Goal: Task Accomplishment & Management: Manage account settings

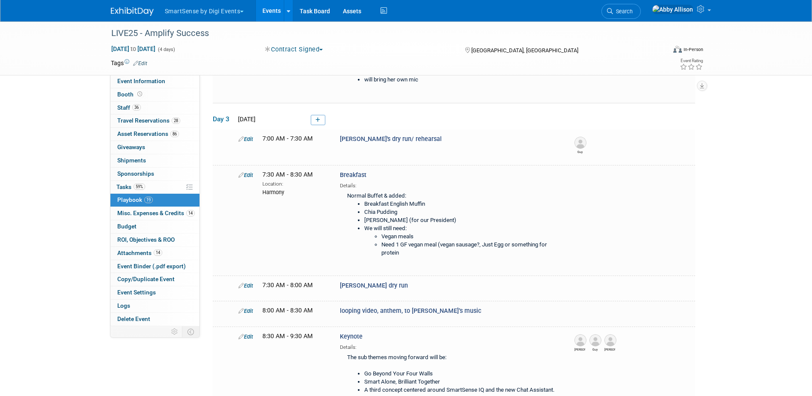
scroll to position [300, 0]
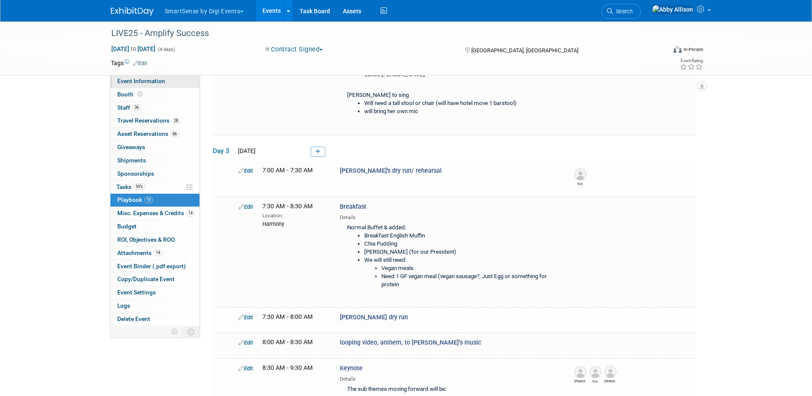
click at [136, 83] on span "Event Information" at bounding box center [141, 80] width 48 height 7
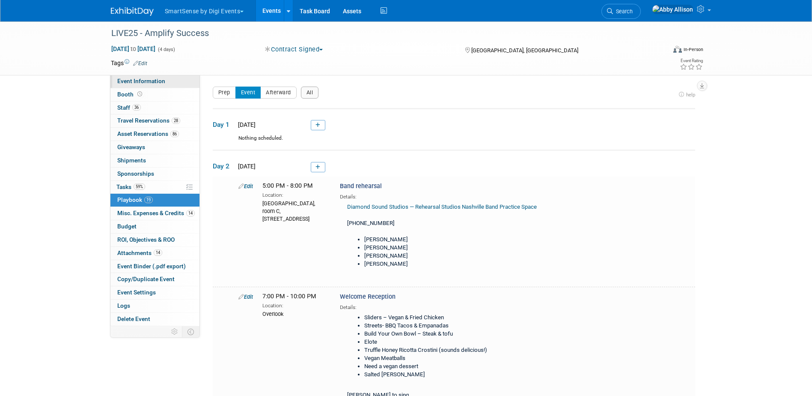
select select "All"
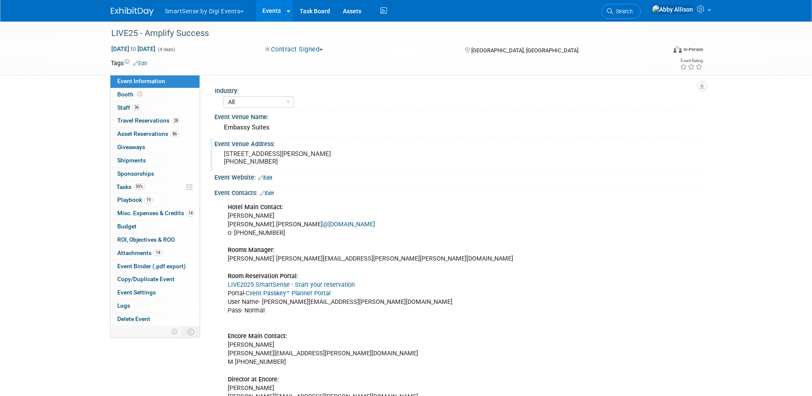
click at [346, 160] on pre "[STREET_ADDRESS][PERSON_NAME] [PHONE_NUMBER]" at bounding box center [316, 157] width 184 height 15
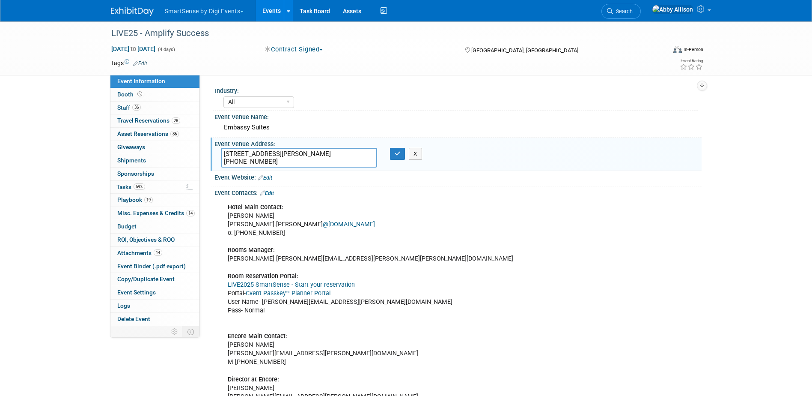
drag, startPoint x: 271, startPoint y: 161, endPoint x: 217, endPoint y: 151, distance: 54.9
click at [217, 151] on div "[STREET_ADDRESS][PERSON_NAME] [PHONE_NUMBER]" at bounding box center [298, 158] width 169 height 20
click at [310, 122] on div "Embassy Suites" at bounding box center [458, 127] width 474 height 13
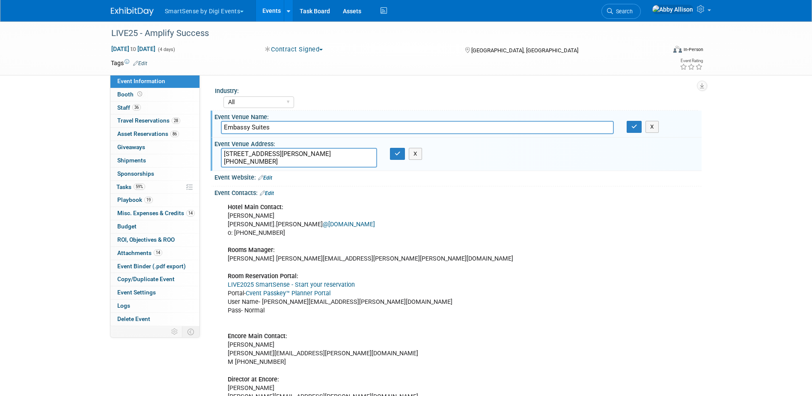
drag, startPoint x: 279, startPoint y: 127, endPoint x: 208, endPoint y: 128, distance: 71.1
click at [209, 127] on div "Industry: All Education Convenience Stores Costumer Connects Food Services Groc…" at bounding box center [451, 200] width 502 height 251
drag, startPoint x: 396, startPoint y: 152, endPoint x: 446, endPoint y: 141, distance: 51.6
click at [396, 152] on icon "button" at bounding box center [398, 154] width 6 height 6
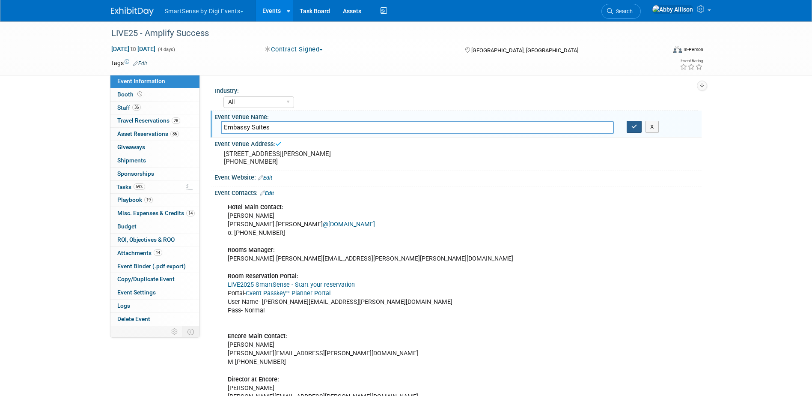
click at [636, 128] on icon "button" at bounding box center [634, 127] width 6 height 6
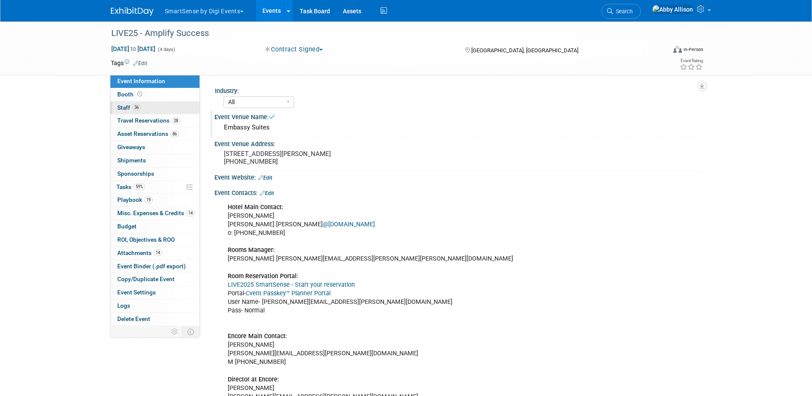
click at [121, 107] on span "Staff 36" at bounding box center [129, 107] width 24 height 7
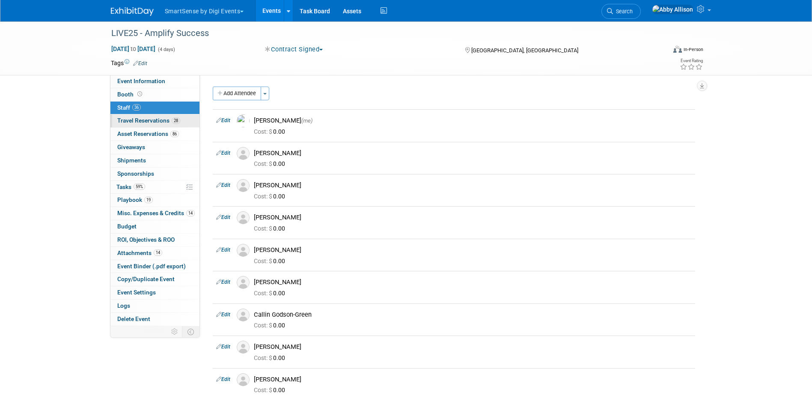
click at [126, 118] on span "Travel Reservations 28" at bounding box center [148, 120] width 63 height 7
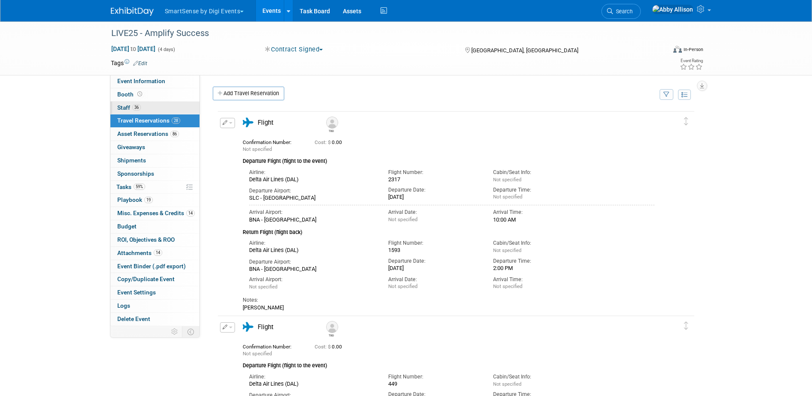
click at [130, 105] on span "Staff 36" at bounding box center [129, 107] width 24 height 7
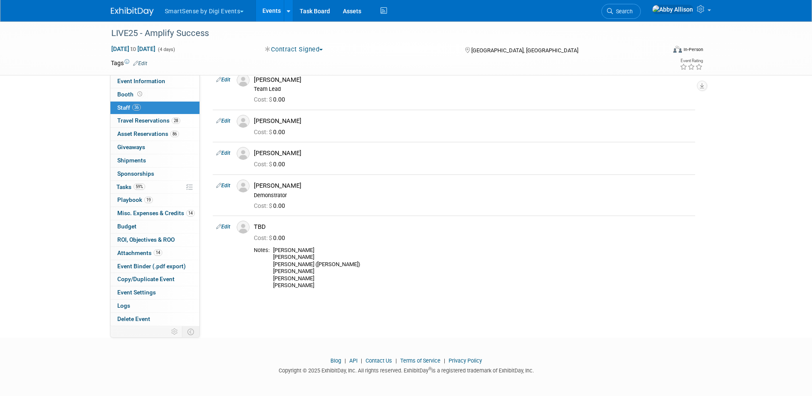
scroll to position [1115, 0]
click at [229, 225] on link "Edit" at bounding box center [223, 225] width 14 height 6
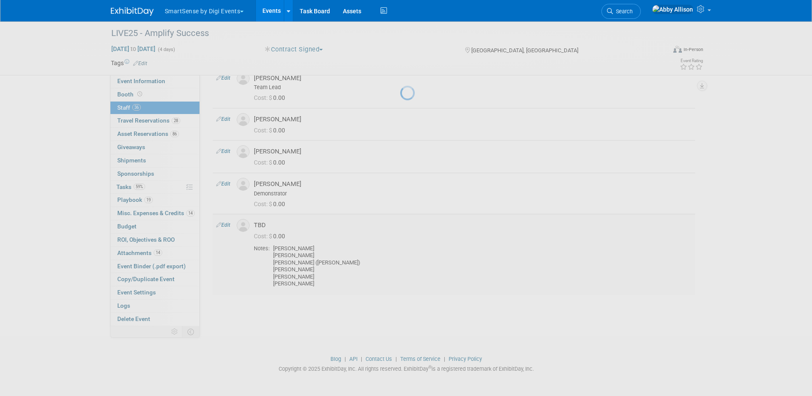
select select "6da6030a-9959-44e1-93d7-7cc745385c53"
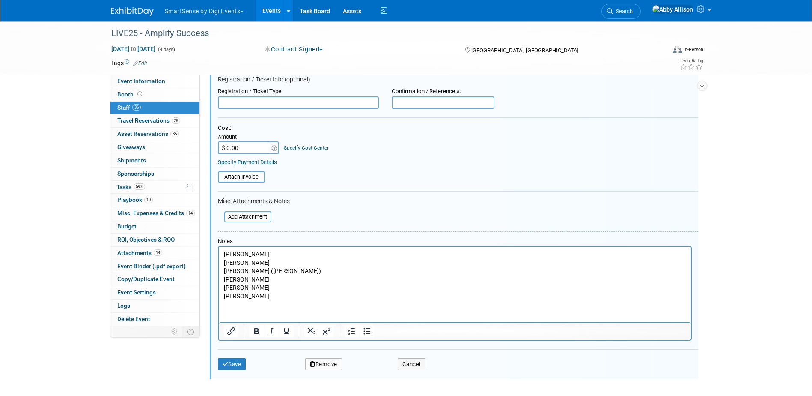
scroll to position [1360, 0]
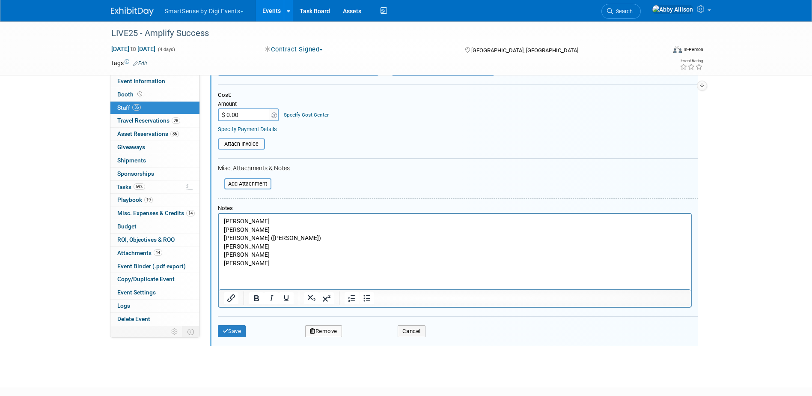
click at [275, 259] on p "Chris Sullivan Emily Emmons Emily Tormin (Webb) Jimmy Tilt Josh Bird Mariana Ge…" at bounding box center [454, 242] width 462 height 51
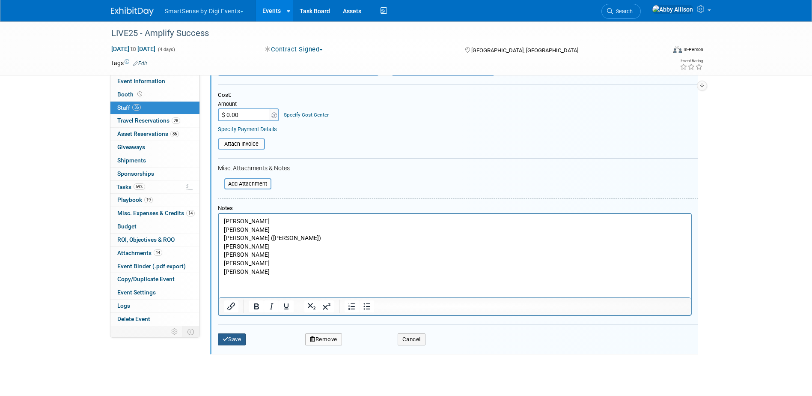
drag, startPoint x: 226, startPoint y: 341, endPoint x: 236, endPoint y: 331, distance: 14.2
click at [226, 340] on icon "submit" at bounding box center [226, 339] width 6 height 6
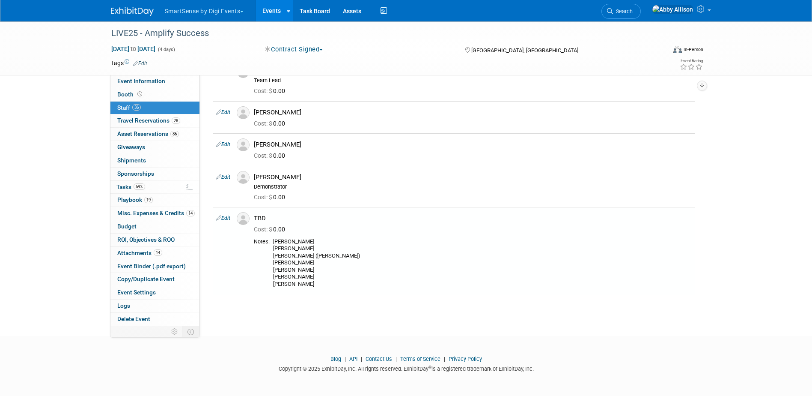
scroll to position [1122, 0]
click at [124, 119] on span "Travel Reservations 28" at bounding box center [148, 120] width 63 height 7
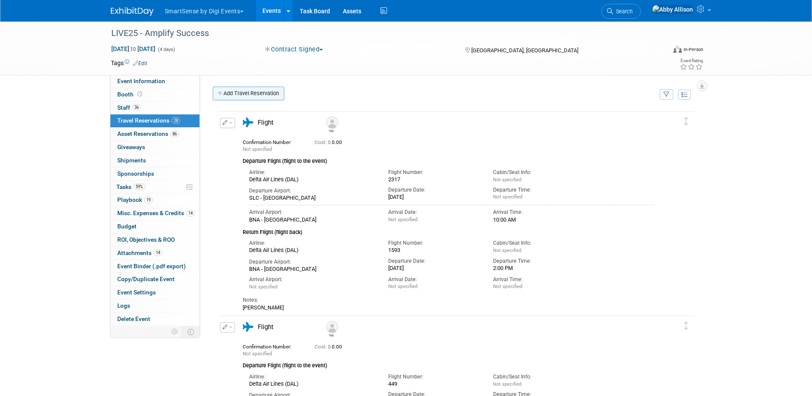
click at [244, 97] on link "Add Travel Reservation" at bounding box center [248, 93] width 71 height 14
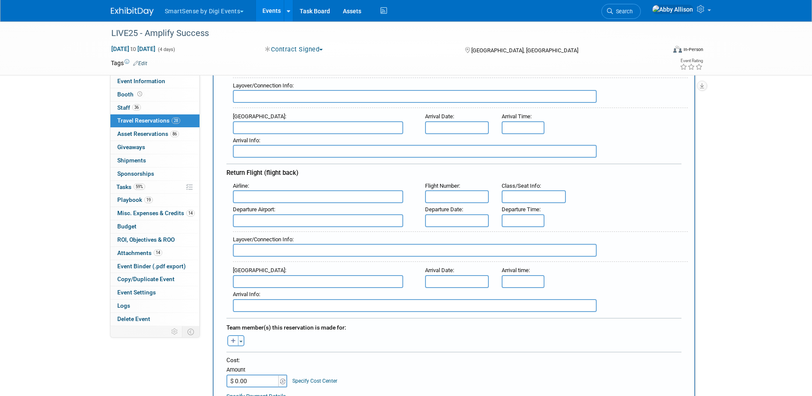
scroll to position [171, 0]
click at [274, 196] on input "text" at bounding box center [318, 196] width 170 height 13
type input "JetBlue Airways (JBU)"
type input "506"
click at [306, 234] on span "BNA - Nashville International Airport" at bounding box center [322, 234] width 178 height 14
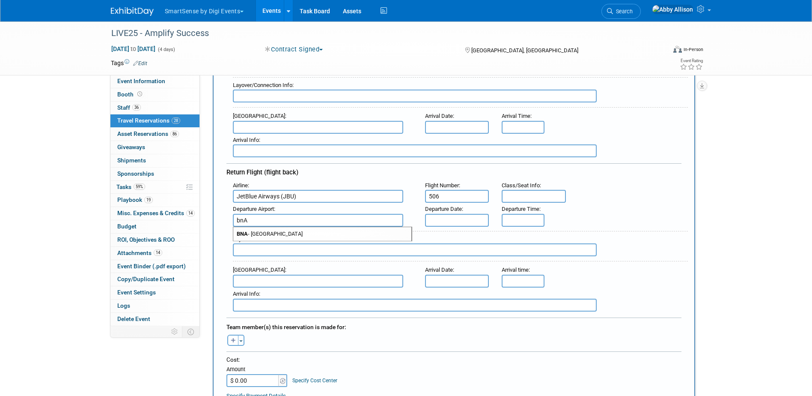
type input "BNA - [GEOGRAPHIC_DATA]"
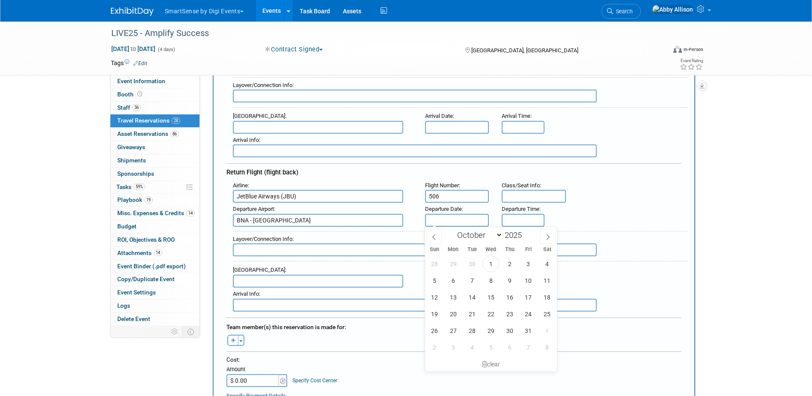
click at [480, 219] on input "text" at bounding box center [457, 220] width 64 height 13
click at [523, 315] on span "24" at bounding box center [528, 313] width 17 height 17
type input "[DATE]"
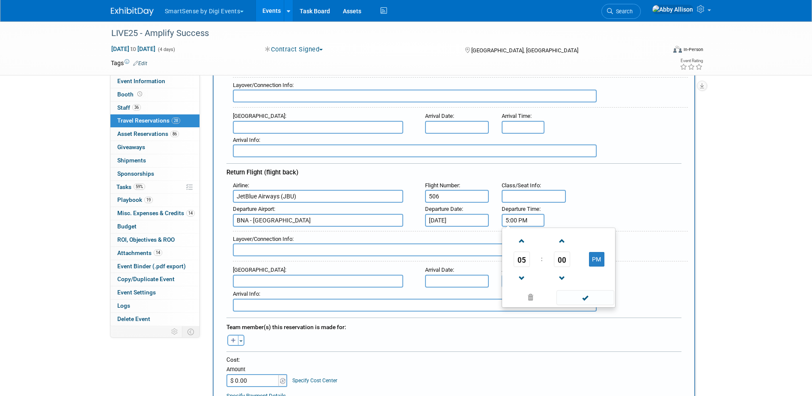
click at [512, 220] on input "5:00 PM" at bounding box center [523, 220] width 43 height 13
click at [519, 260] on span "05" at bounding box center [522, 258] width 16 height 15
click at [598, 265] on td "07" at bounding box center [599, 264] width 27 height 23
click at [557, 257] on span "00" at bounding box center [562, 258] width 16 height 15
click at [570, 261] on td "30" at bounding box center [572, 264] width 27 height 23
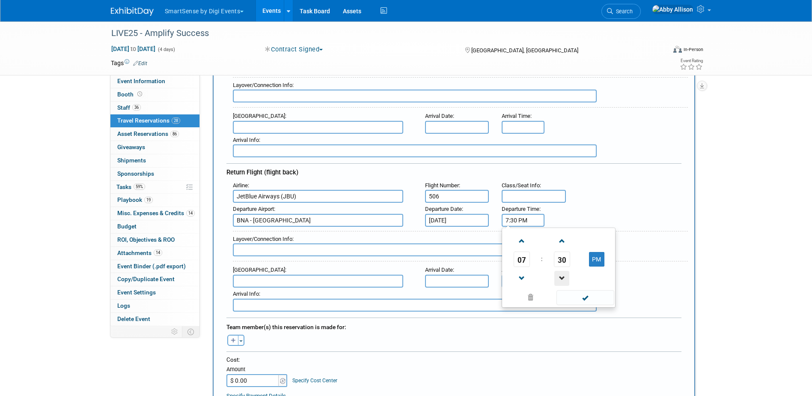
click at [559, 277] on span at bounding box center [561, 278] width 15 height 15
type input "7:29 PM"
click at [568, 296] on span at bounding box center [585, 297] width 58 height 15
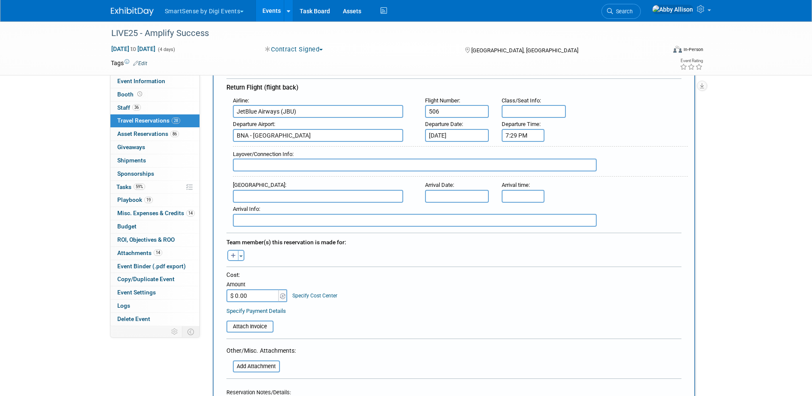
scroll to position [257, 0]
click at [240, 257] on button "Toggle Dropdown" at bounding box center [241, 254] width 6 height 11
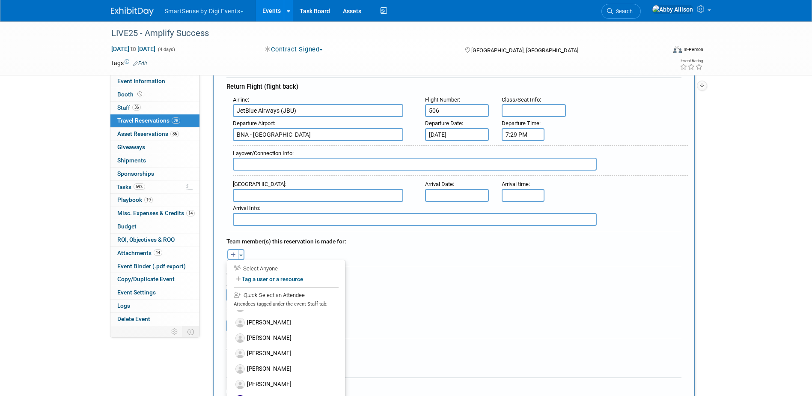
scroll to position [300, 0]
click at [265, 342] on label "[PERSON_NAME]" at bounding box center [286, 341] width 106 height 15
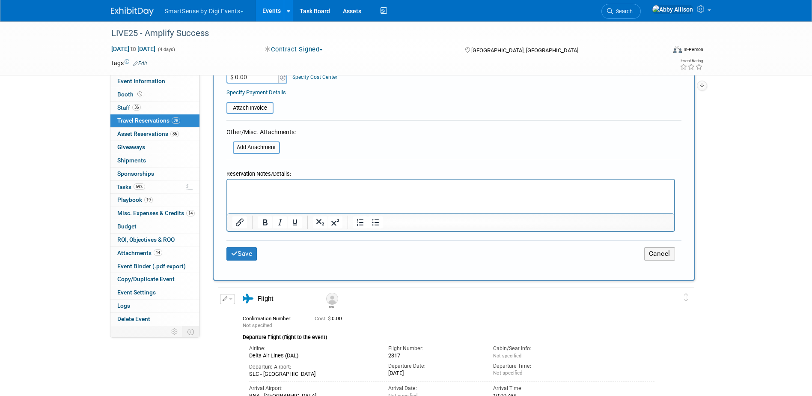
scroll to position [514, 0]
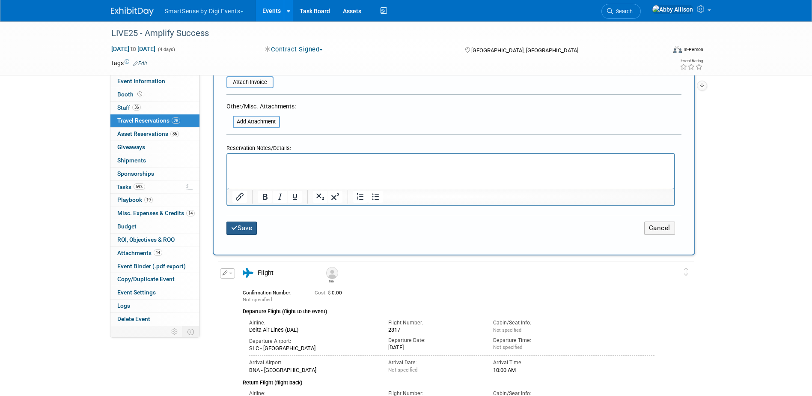
click at [236, 224] on icon "submit" at bounding box center [234, 227] width 7 height 6
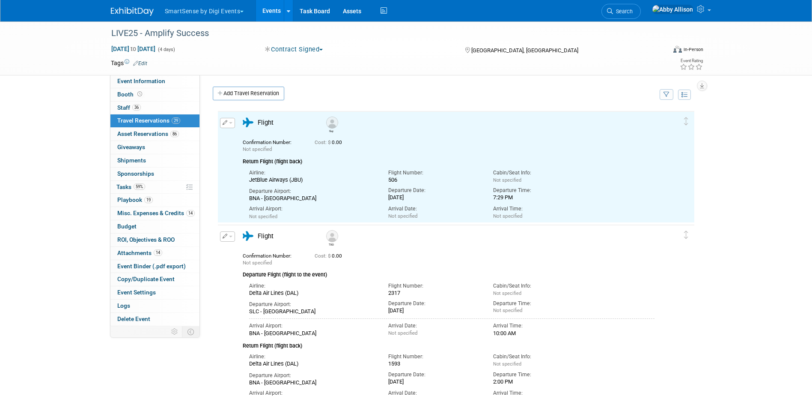
scroll to position [0, 0]
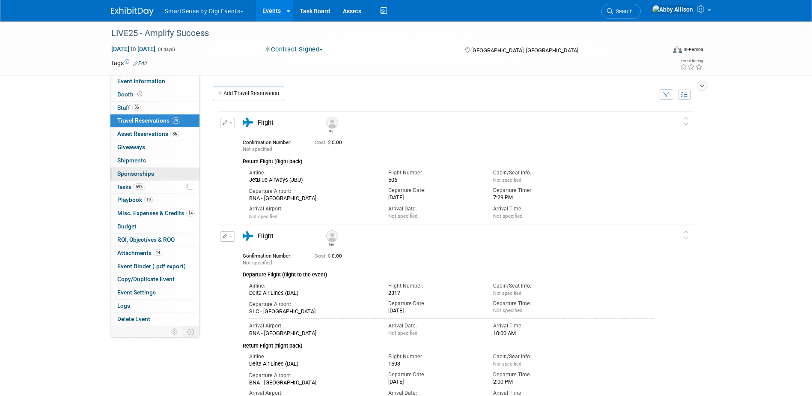
drag, startPoint x: 127, startPoint y: 186, endPoint x: 131, endPoint y: 179, distance: 7.7
click at [127, 186] on span "Tasks 59%" at bounding box center [130, 186] width 29 height 7
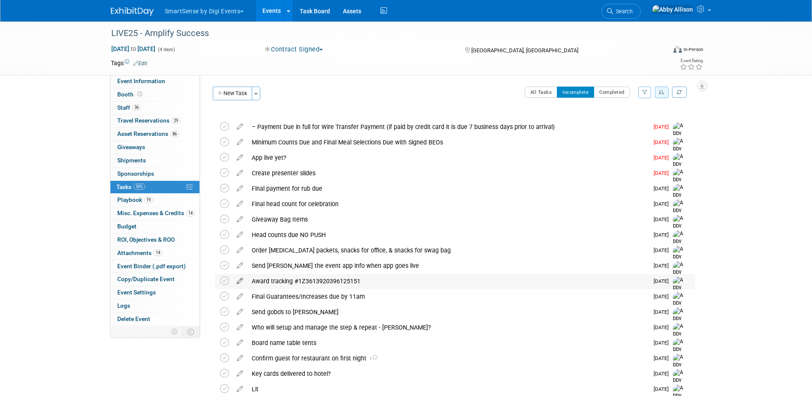
click at [239, 281] on icon at bounding box center [239, 279] width 15 height 11
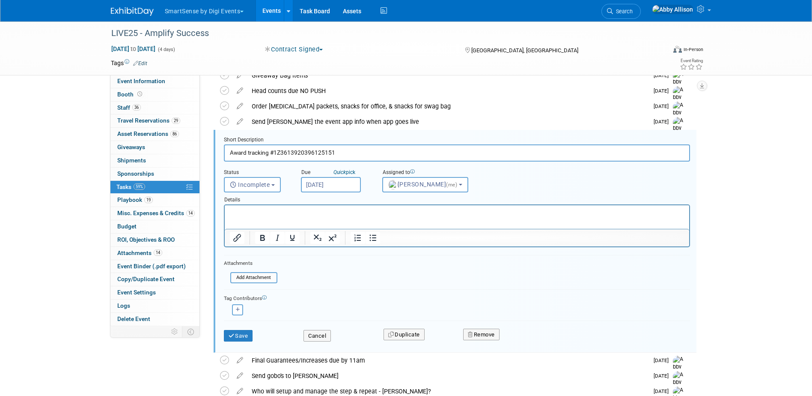
scroll to position [148, 0]
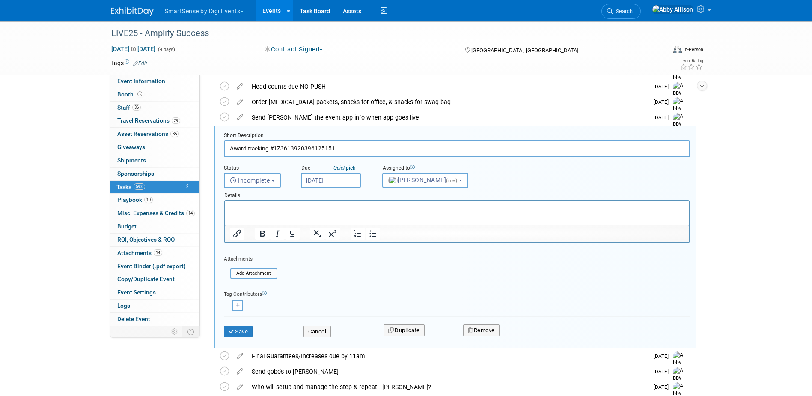
click at [366, 145] on input "Award tracking #1Z3613920396125151" at bounding box center [457, 148] width 466 height 17
paste input "1Z3613920397602259"
type input "Award tracking #1Z3613920396125151 & 1Z3613920397602259"
click at [241, 328] on button "Save" at bounding box center [238, 331] width 29 height 12
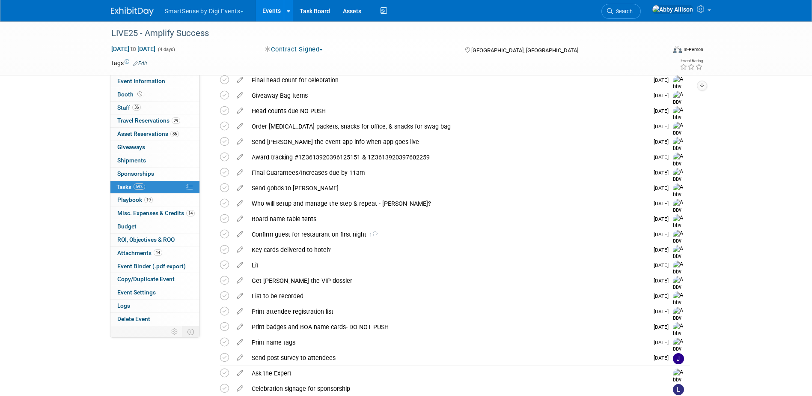
scroll to position [20, 0]
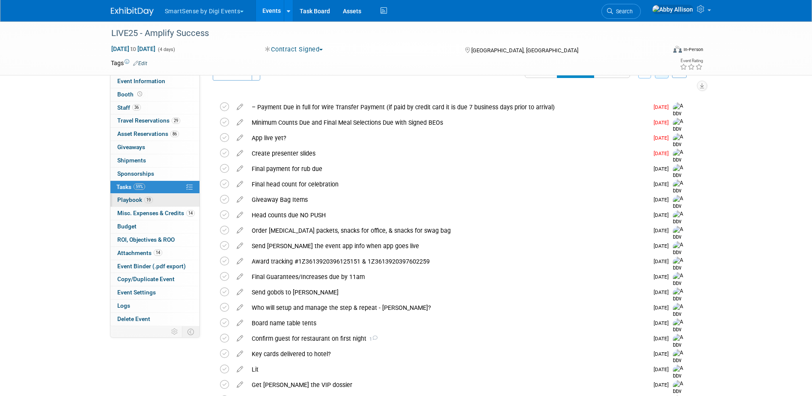
click at [131, 198] on span "Playbook 19" at bounding box center [135, 199] width 36 height 7
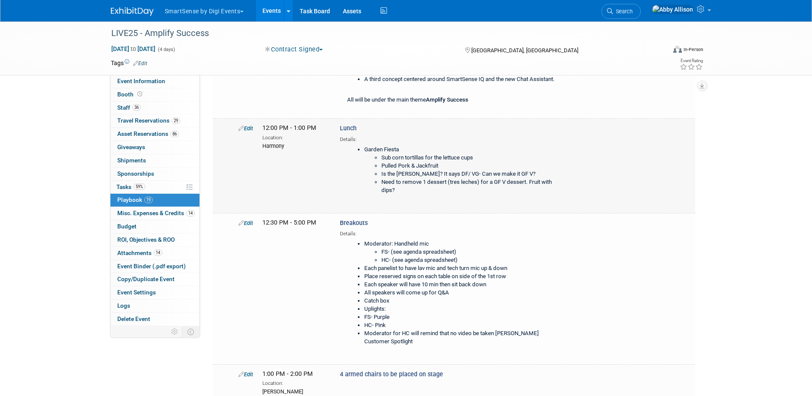
scroll to position [642, 0]
click at [396, 194] on li "Need to remove 1 dessert (tres leches) for a GF V dessert. Fruit with dips?" at bounding box center [468, 186] width 174 height 16
click at [389, 194] on li "Need to remove 1 dessert (tres leches) for a GF V dessert. Fruit with dips?" at bounding box center [468, 186] width 174 height 16
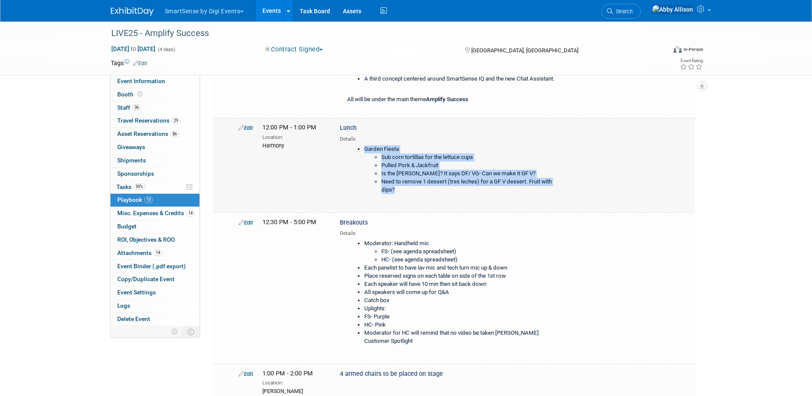
drag, startPoint x: 396, startPoint y: 196, endPoint x: 365, endPoint y: 157, distance: 50.0
click at [365, 157] on ul "Garden Fiesta Sub corn tortillas for the lettuce cups Pulled Pork & Jackfruit I…" at bounding box center [451, 169] width 208 height 49
copy ul "Garden Fiesta Sub corn tortillas for the lettuce cups Pulled Pork & Jackfruit I…"
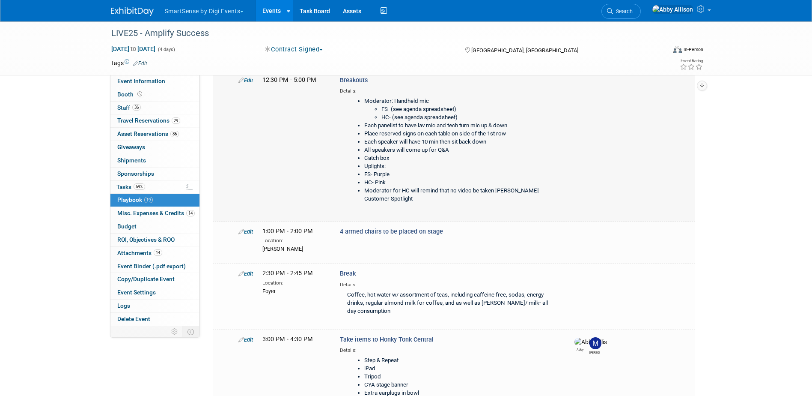
scroll to position [856, 0]
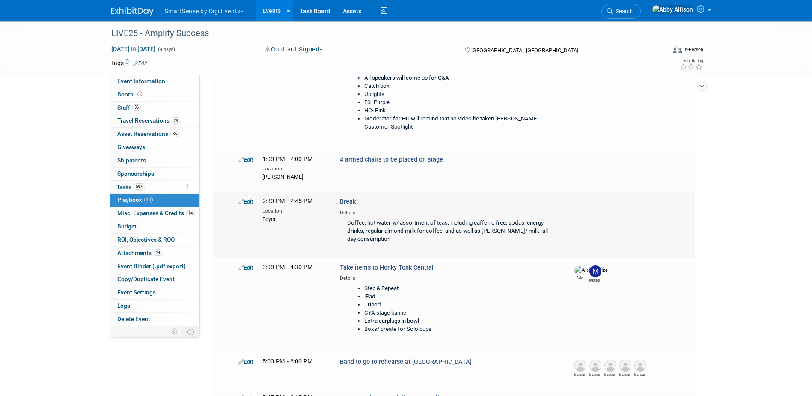
click at [378, 241] on div "Coffee, hot water w/ assortment of teas, including caffeine free, sodas, energy…" at bounding box center [450, 231] width 220 height 30
drag, startPoint x: 384, startPoint y: 244, endPoint x: 346, endPoint y: 232, distance: 39.9
click at [346, 232] on div "Coffee, hot water w/ assortment of teas, including caffeine free, sodas, energy…" at bounding box center [450, 231] width 220 height 30
copy div "Coffee, hot water w/ assortment of teas, including caffeine free, sodas, energy…"
click at [250, 205] on link "Edit" at bounding box center [245, 201] width 15 height 6
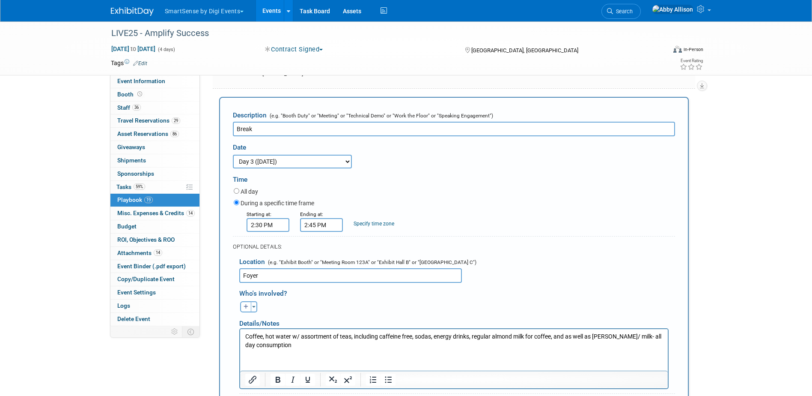
scroll to position [0, 0]
click at [276, 232] on input "2:30 PM" at bounding box center [268, 225] width 43 height 14
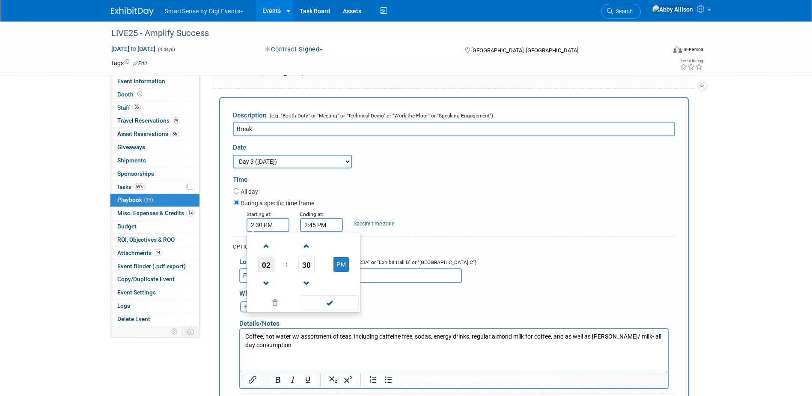
click at [265, 270] on span "02" at bounding box center [266, 263] width 16 height 15
click at [285, 253] on td "01" at bounding box center [289, 246] width 27 height 23
type input "1:30 PM"
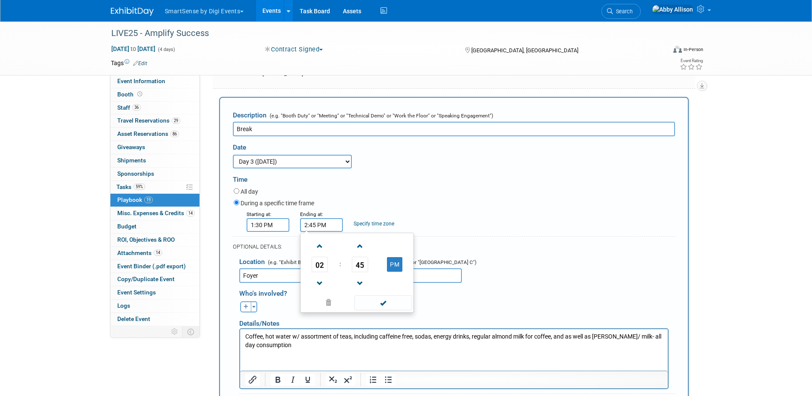
click at [312, 232] on input "2:45 PM" at bounding box center [321, 225] width 43 height 14
click at [318, 290] on span at bounding box center [319, 283] width 15 height 15
type input "1:45 PM"
click at [375, 307] on span at bounding box center [383, 302] width 58 height 15
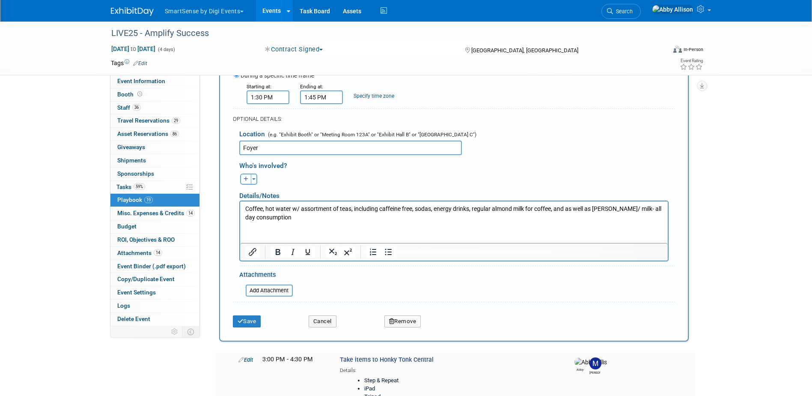
scroll to position [1086, 0]
click at [253, 324] on button "Save" at bounding box center [247, 320] width 28 height 12
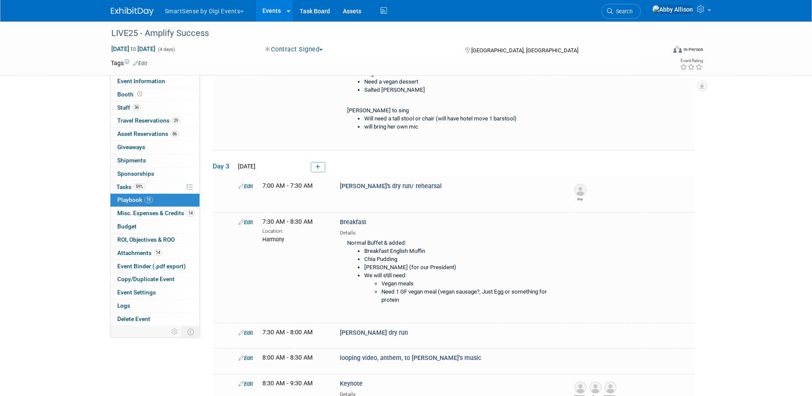
scroll to position [262, 0]
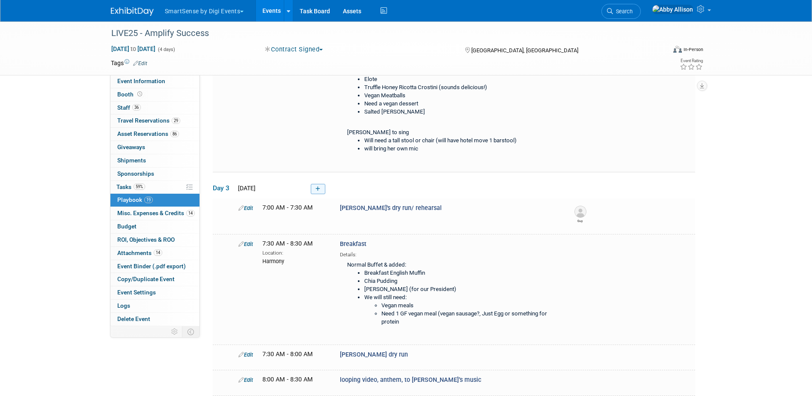
click at [318, 187] on icon at bounding box center [317, 188] width 5 height 5
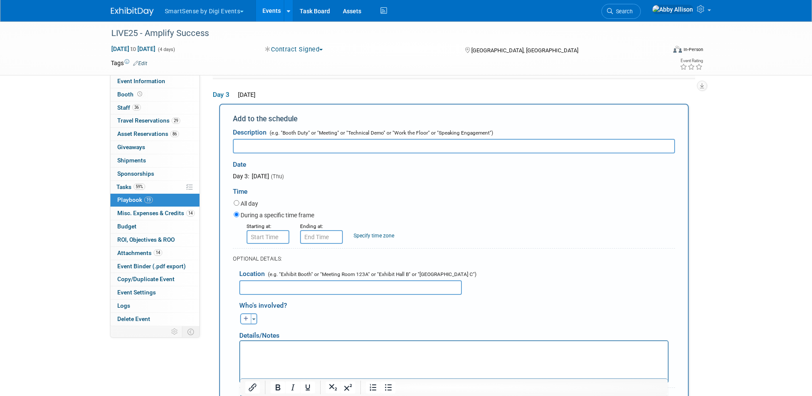
scroll to position [0, 0]
type input "Break"
click at [273, 351] on p "Rich Text Area. Press ALT-0 for help." at bounding box center [454, 348] width 418 height 9
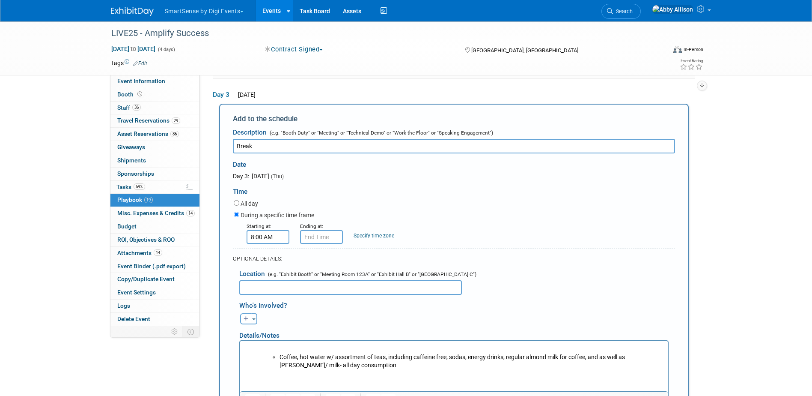
click at [268, 233] on input "8:00 AM" at bounding box center [268, 237] width 43 height 14
click at [271, 278] on span "08" at bounding box center [266, 275] width 16 height 15
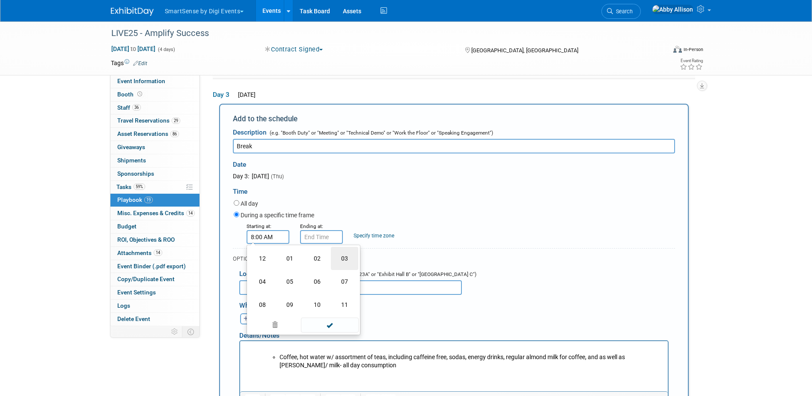
click at [342, 254] on td "03" at bounding box center [344, 258] width 27 height 23
click at [307, 276] on span "00" at bounding box center [306, 275] width 16 height 15
click at [256, 259] on td "00" at bounding box center [262, 258] width 27 height 23
click at [339, 279] on button "AM" at bounding box center [340, 276] width 15 height 15
type input "3:00 PM"
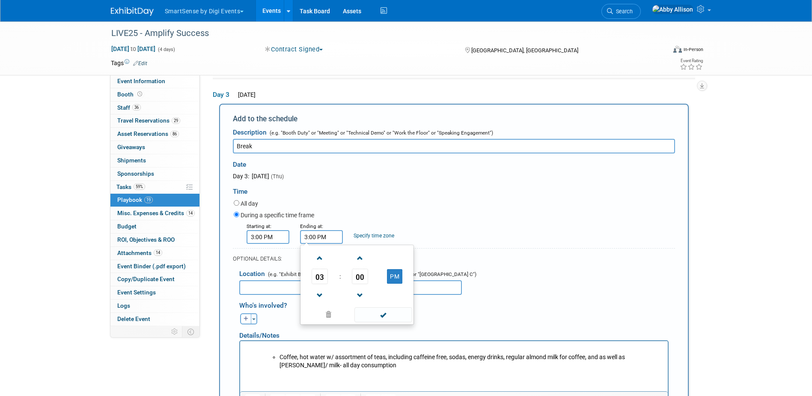
click at [325, 239] on input "3:00 PM" at bounding box center [321, 237] width 43 height 14
click at [363, 280] on span "00" at bounding box center [360, 275] width 16 height 15
click at [407, 265] on td "15" at bounding box center [397, 258] width 27 height 23
type input "3:15 PM"
click at [385, 315] on span at bounding box center [383, 314] width 58 height 15
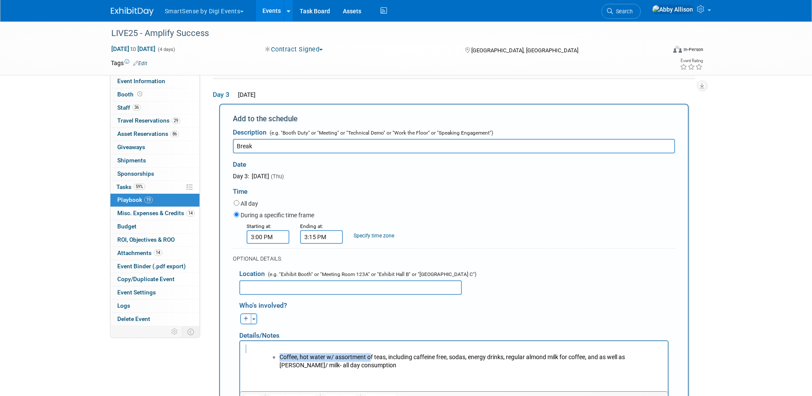
drag, startPoint x: 369, startPoint y: 360, endPoint x: 250, endPoint y: 345, distance: 119.9
click at [250, 345] on body "Coffee, hot water w/ assortment of teas, including caffeine free, sodas, energy…" at bounding box center [453, 356] width 419 height 25
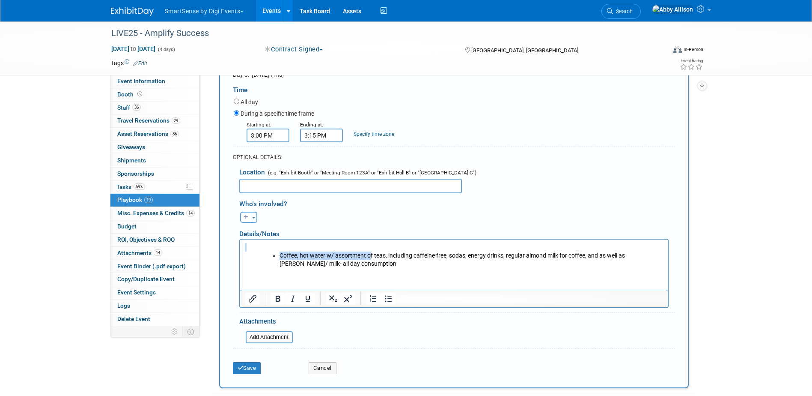
scroll to position [482, 0]
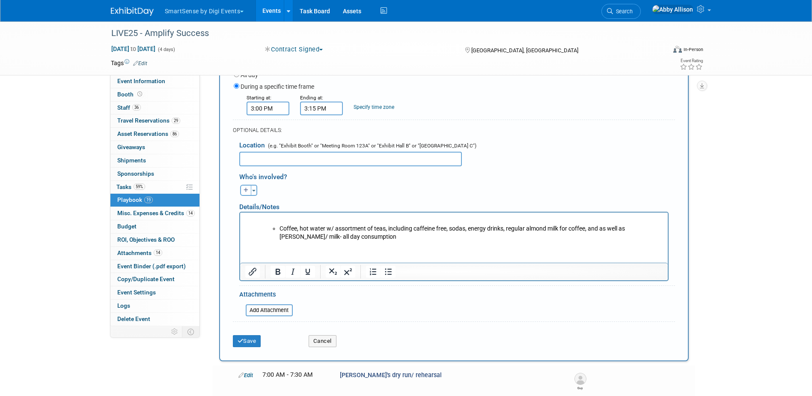
click at [379, 241] on html "Coffee, hot water w/ assortment of teas, including caffeine free, sodas, energy…" at bounding box center [454, 226] width 428 height 29
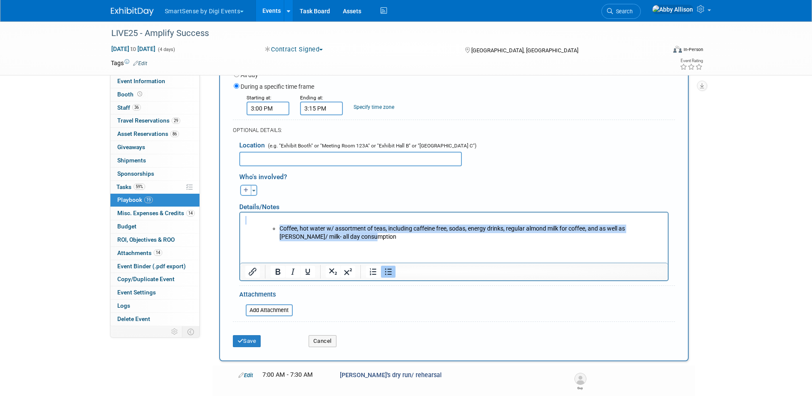
drag, startPoint x: 344, startPoint y: 235, endPoint x: 266, endPoint y: 220, distance: 79.3
click at [270, 222] on body "Coffee, hot water w/ assortment of teas, including caffeine free, sodas, energy…" at bounding box center [453, 228] width 419 height 25
paste body "Rich Text Area. Press ALT-0 for help."
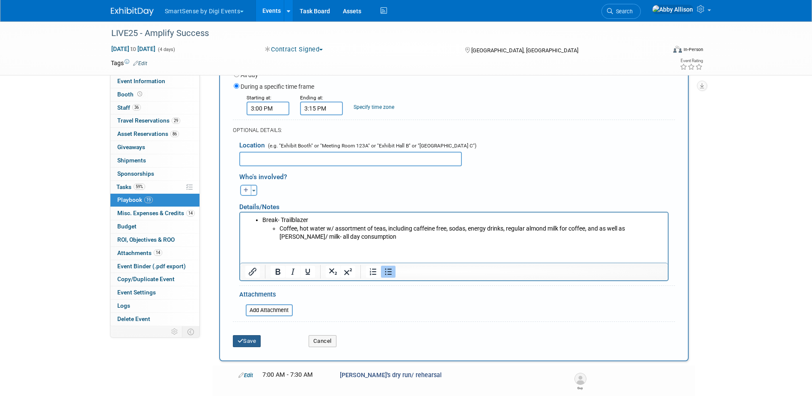
click at [254, 343] on button "Save" at bounding box center [247, 341] width 28 height 12
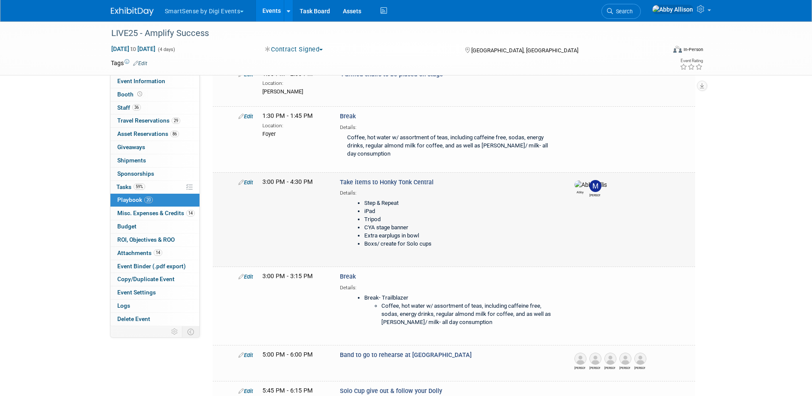
scroll to position [979, 0]
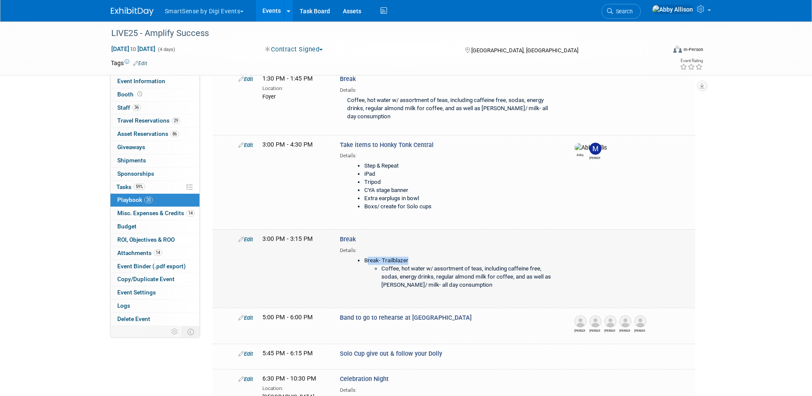
drag, startPoint x: 415, startPoint y: 265, endPoint x: 369, endPoint y: 268, distance: 46.3
click at [369, 265] on li "Break- Trailblazer" at bounding box center [459, 260] width 191 height 8
drag, startPoint x: 369, startPoint y: 268, endPoint x: 469, endPoint y: 294, distance: 103.6
click at [469, 289] on li "Coffee, hot water w/ assortment of teas, including caffeine free, sodas, energy…" at bounding box center [468, 277] width 174 height 24
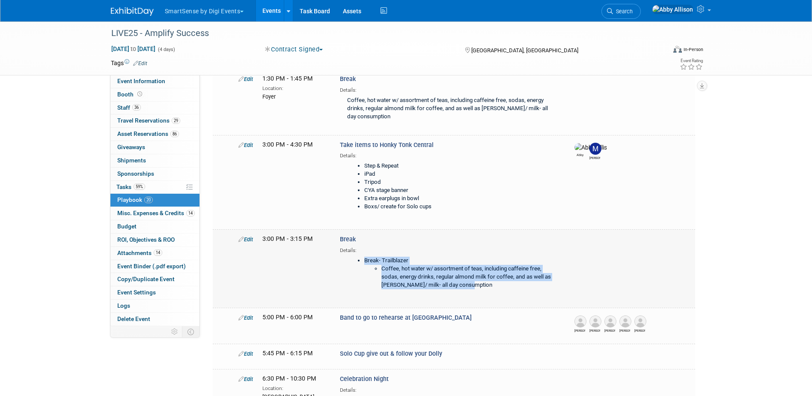
drag, startPoint x: 472, startPoint y: 292, endPoint x: 357, endPoint y: 268, distance: 117.3
click at [357, 268] on ul "Break- Trailblazer Coffee, hot water w/ assortment of teas, including caffeine …" at bounding box center [451, 272] width 208 height 33
copy ul "Break- Trailblazer Coffee, hot water w/ assortment of teas, including caffeine …"
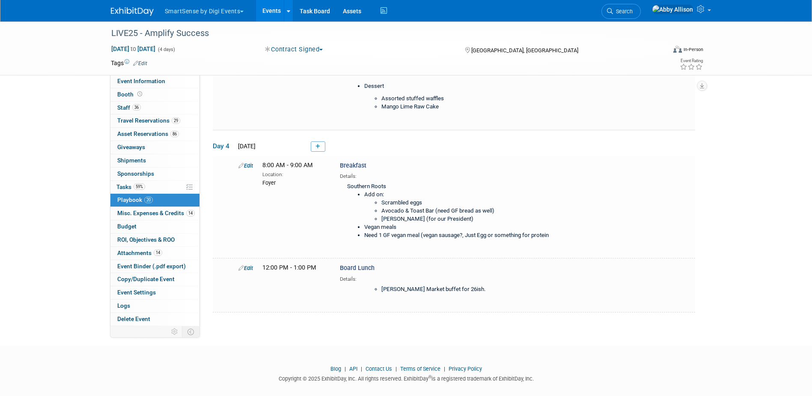
scroll to position [1841, 0]
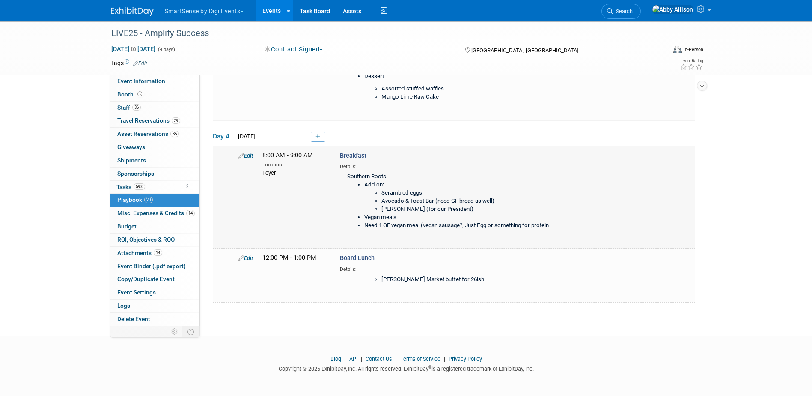
drag, startPoint x: 346, startPoint y: 176, endPoint x: 563, endPoint y: 229, distance: 223.4
click at [563, 229] on div "Breakfast Details: Southern Roots Add on: Scrambled eggs Avocado & Toast Bar (n…" at bounding box center [449, 194] width 233 height 86
copy div "Southern Roots Add on: Scrambled eggs Avocado & Toast Bar (need GF bread as wel…"
click at [401, 276] on li "[PERSON_NAME] Market buffet for 26ish." at bounding box center [468, 279] width 174 height 8
drag, startPoint x: 473, startPoint y: 280, endPoint x: 468, endPoint y: 280, distance: 4.7
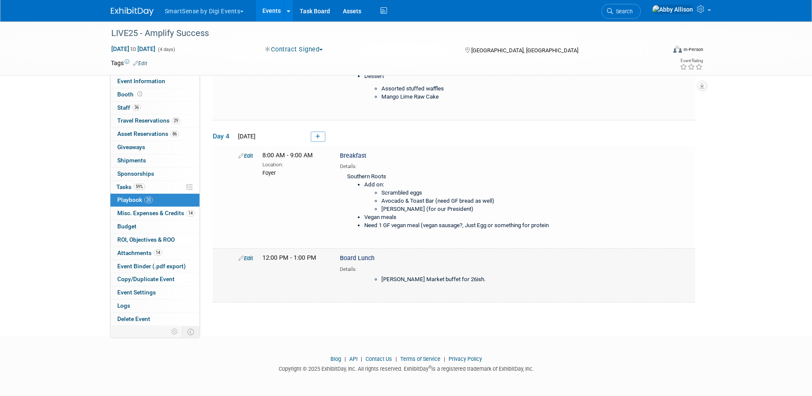
click at [468, 280] on li "[PERSON_NAME] Market buffet for 26ish." at bounding box center [468, 279] width 174 height 8
drag, startPoint x: 437, startPoint y: 279, endPoint x: 398, endPoint y: 278, distance: 39.8
click at [398, 278] on li "[PERSON_NAME] Market buffet for 26ish." at bounding box center [468, 279] width 174 height 8
drag, startPoint x: 398, startPoint y: 278, endPoint x: 429, endPoint y: 278, distance: 31.7
click at [429, 278] on li "[PERSON_NAME] Market buffet for 26ish." at bounding box center [468, 279] width 174 height 8
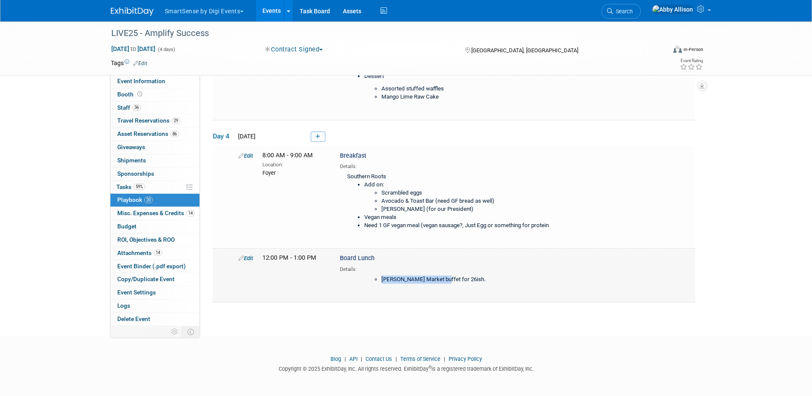
drag, startPoint x: 440, startPoint y: 278, endPoint x: 380, endPoint y: 280, distance: 60.0
click at [380, 280] on ul "[PERSON_NAME] Market buffet for 26ish." at bounding box center [459, 279] width 191 height 8
copy li "Farmer’s Market buffet"
click at [134, 132] on span "Asset Reservations 86" at bounding box center [148, 133] width 62 height 7
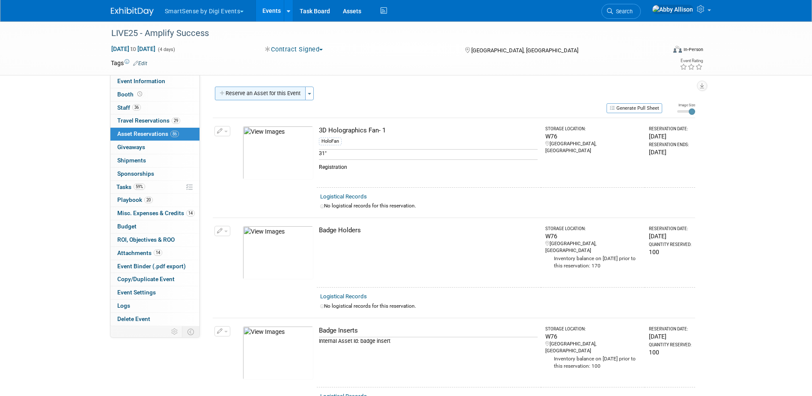
click at [269, 96] on button "Reserve an Asset for this Event" at bounding box center [260, 93] width 91 height 14
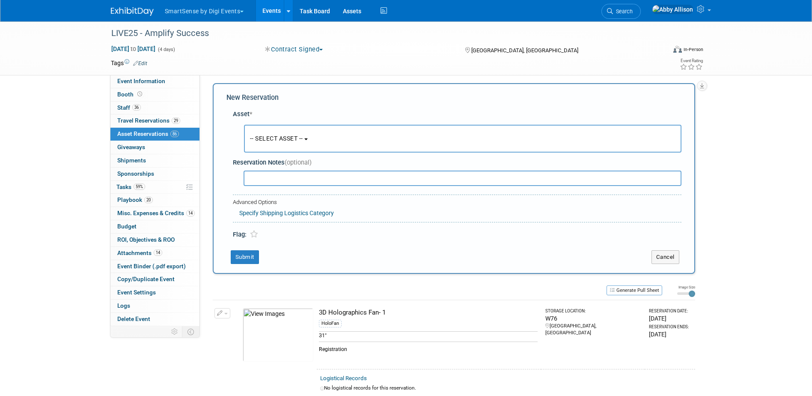
scroll to position [8, 0]
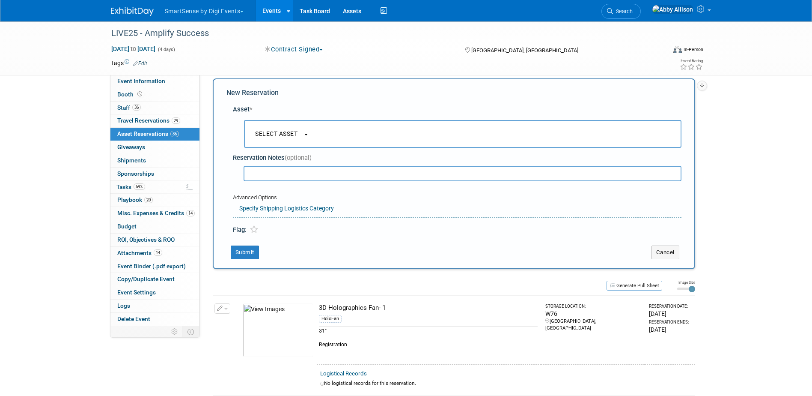
click at [300, 130] on span "-- SELECT ASSET --" at bounding box center [276, 133] width 53 height 7
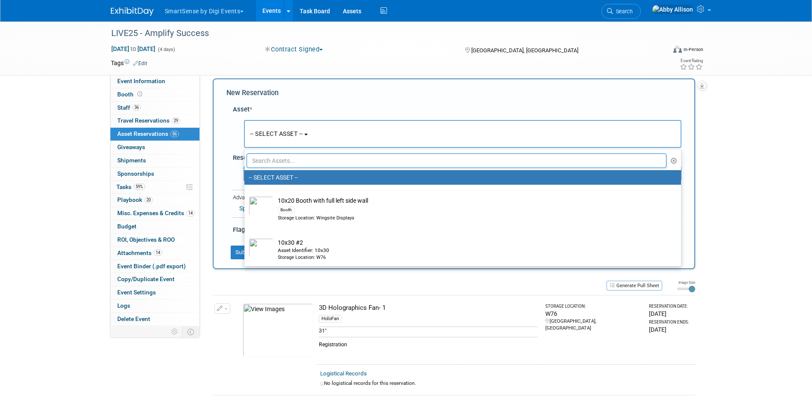
click at [304, 166] on input "text" at bounding box center [457, 160] width 420 height 15
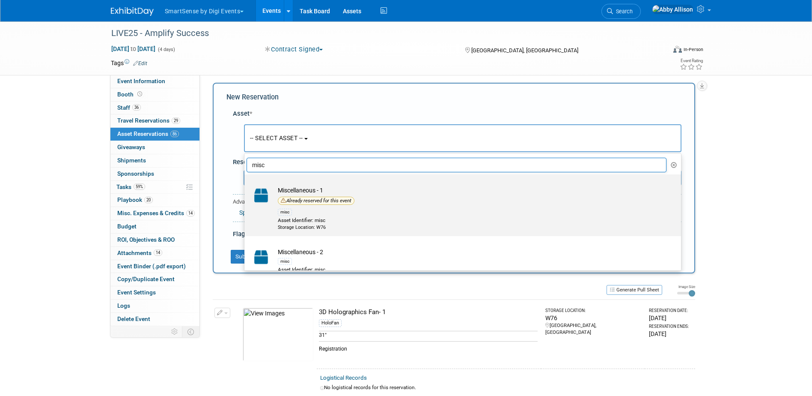
scroll to position [0, 0]
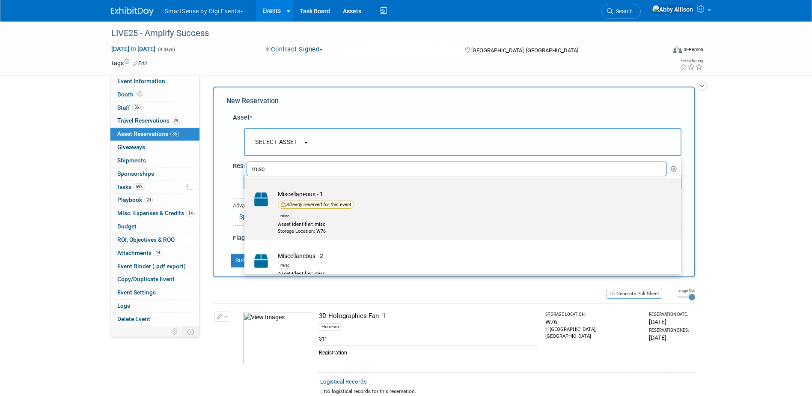
type input "misc"
click at [309, 196] on td "Miscellaneous - 1 Already reserved for this event misc Asset Identifier: misc S…" at bounding box center [469, 212] width 390 height 45
click at [246, 188] on input "Miscellaneous - 1 Already reserved for this event misc Asset Identifier: misc S…" at bounding box center [243, 186] width 6 height 6
select select "10717650"
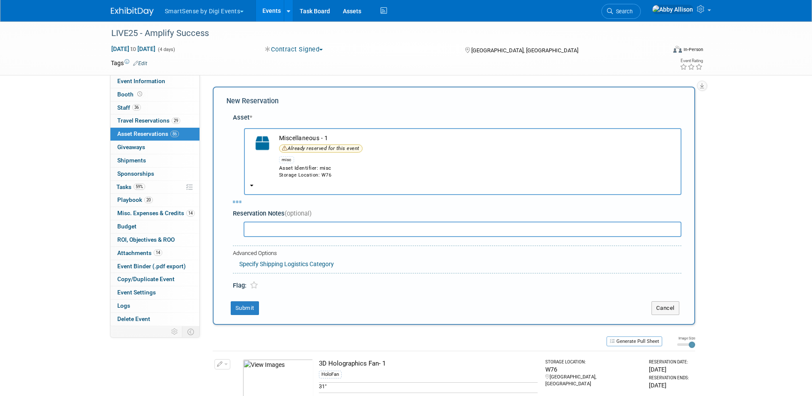
select select "9"
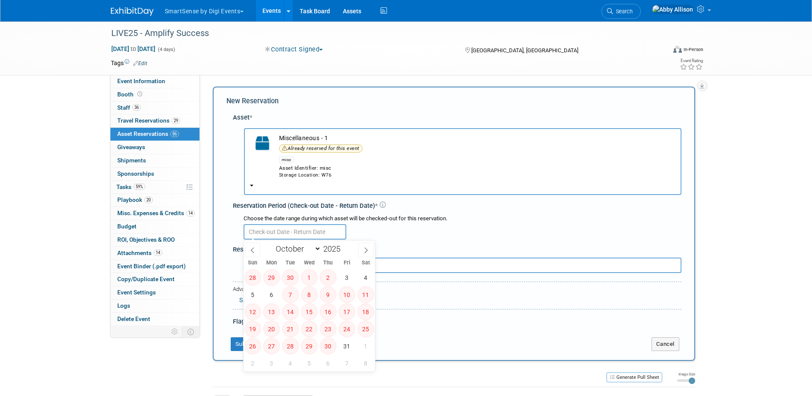
click at [284, 232] on input "text" at bounding box center [295, 231] width 103 height 15
click at [294, 141] on td "Miscellaneous - 1 Already reserved for this event misc Asset Identifier: misc S…" at bounding box center [475, 156] width 401 height 45
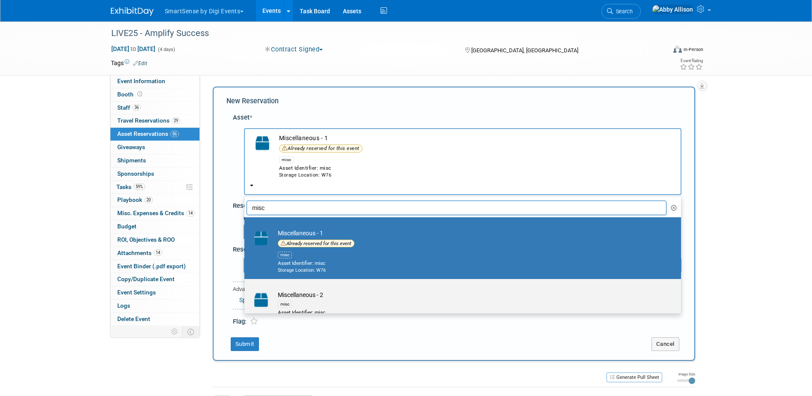
click at [297, 296] on td "Miscellaneous - 2 misc Asset Identifier: misc Storage Location: W76" at bounding box center [469, 306] width 390 height 33
click at [246, 289] on input "Miscellaneous - 2 misc Asset Identifier: misc Storage Location: W76" at bounding box center [243, 286] width 6 height 6
select select "10726756"
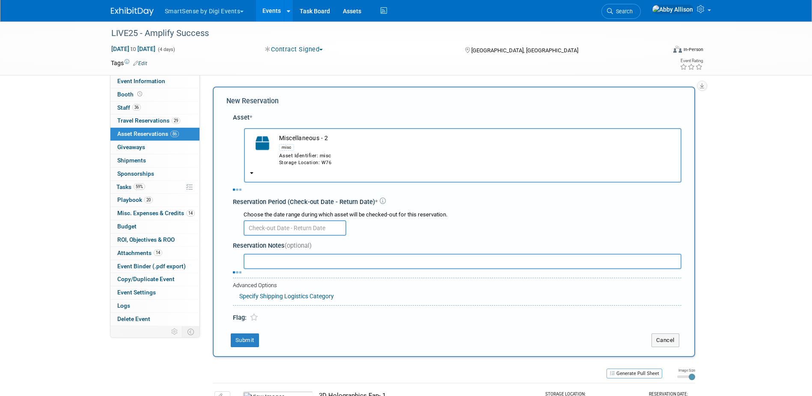
select select "9"
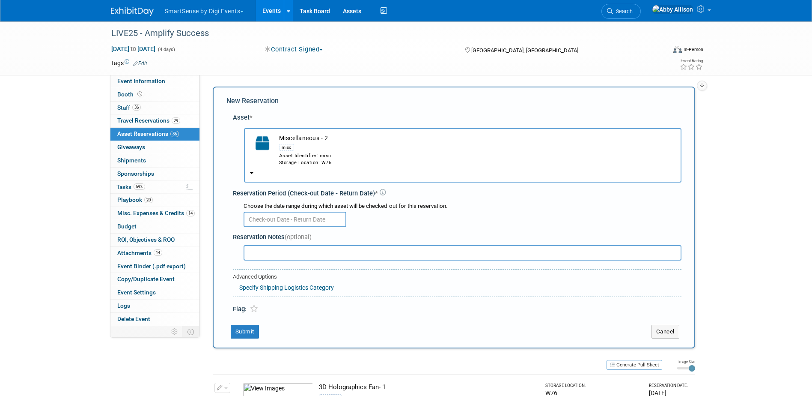
click at [303, 220] on input "text" at bounding box center [295, 218] width 103 height 15
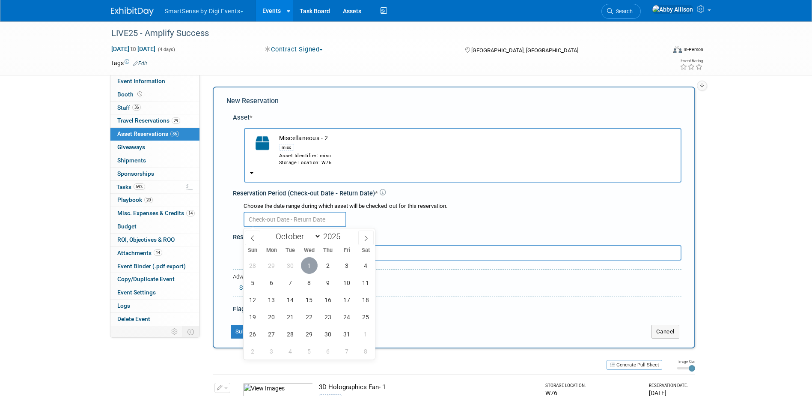
click at [309, 262] on span "1" at bounding box center [309, 265] width 17 height 17
click at [328, 265] on span "2" at bounding box center [328, 265] width 17 height 17
type input "Oct 1, 2025 to Oct 2, 2025"
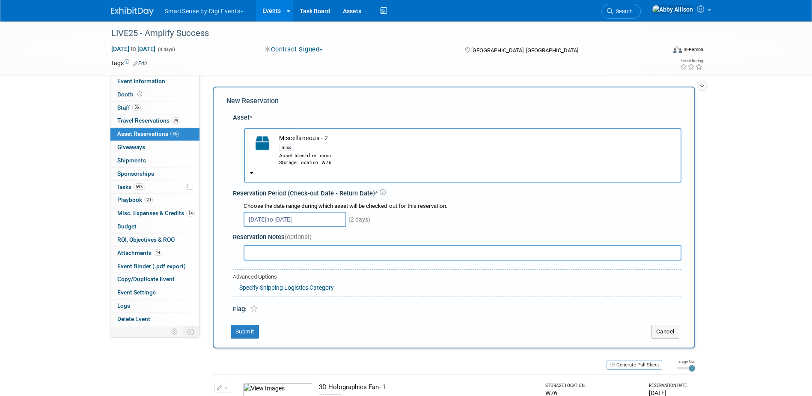
click at [291, 247] on input "text" at bounding box center [463, 252] width 438 height 15
type input "Light sabers"
click at [247, 329] on button "Submit" at bounding box center [245, 331] width 28 height 14
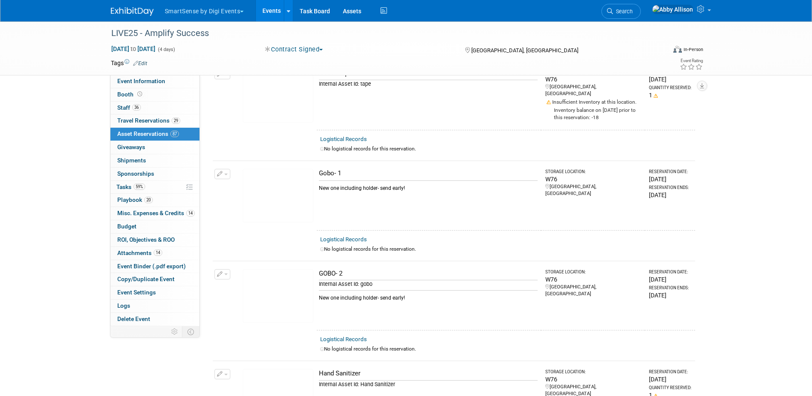
scroll to position [1855, 0]
click at [226, 170] on button "button" at bounding box center [222, 175] width 16 height 10
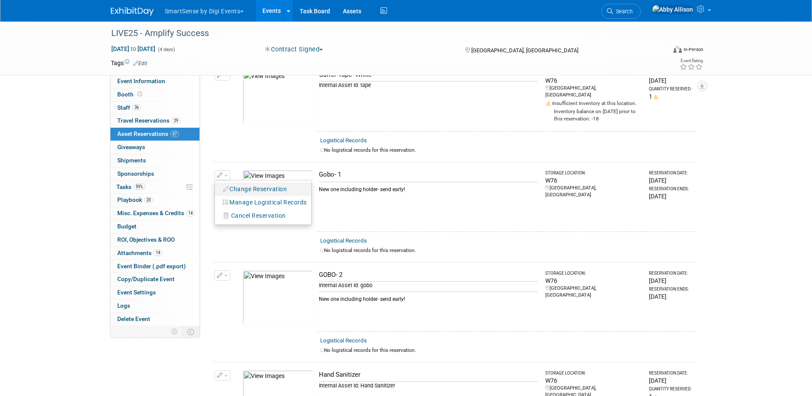
click at [246, 183] on button "Change Reservation" at bounding box center [255, 189] width 72 height 12
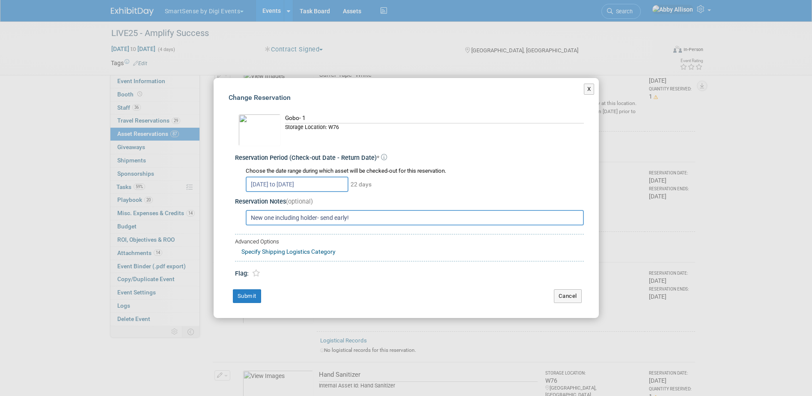
click at [269, 216] on input "New one including holder- send early!" at bounding box center [415, 217] width 338 height 15
click at [567, 300] on button "Cancel" at bounding box center [568, 296] width 28 height 14
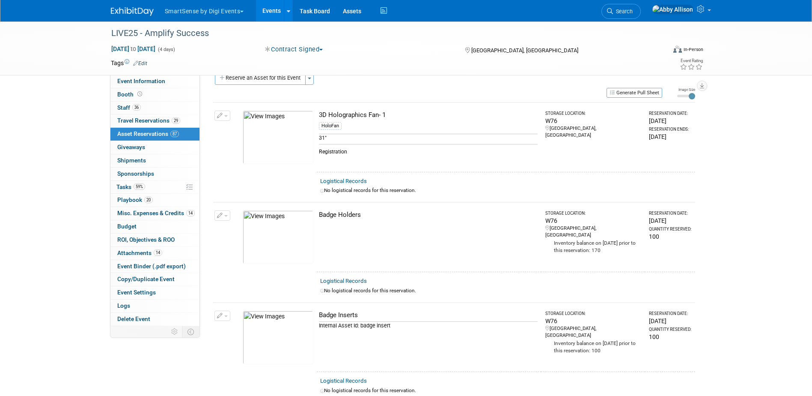
scroll to position [0, 0]
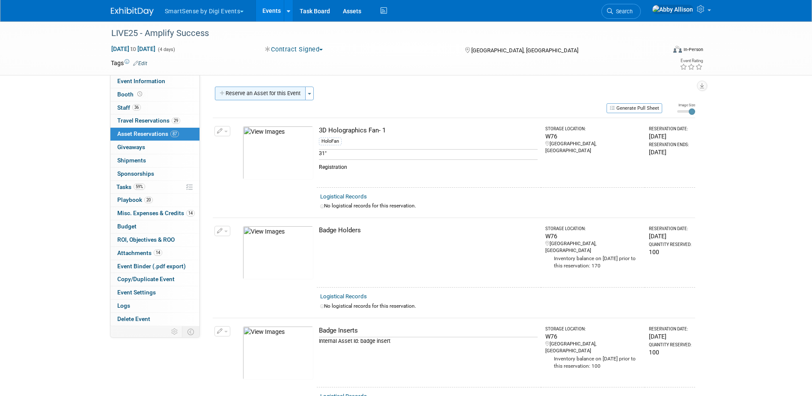
click at [293, 95] on button "Reserve an Asset for this Event" at bounding box center [260, 93] width 91 height 14
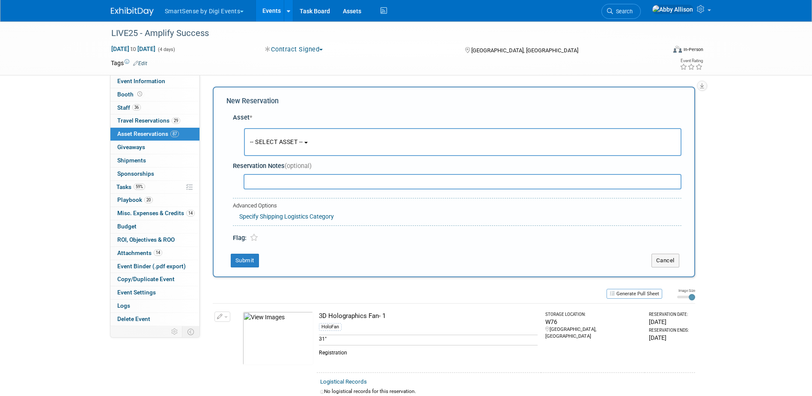
scroll to position [8, 0]
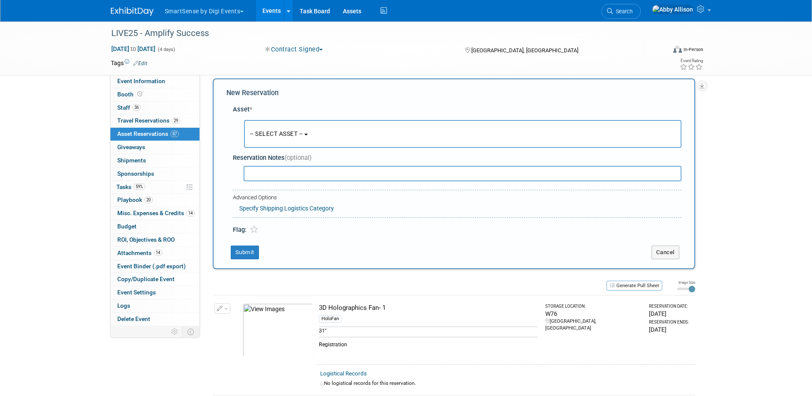
click at [277, 131] on span "-- SELECT ASSET --" at bounding box center [276, 133] width 53 height 7
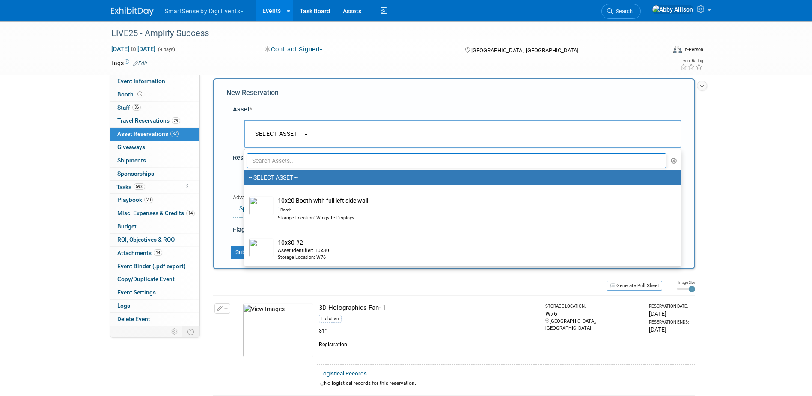
click at [286, 163] on input "text" at bounding box center [457, 160] width 420 height 15
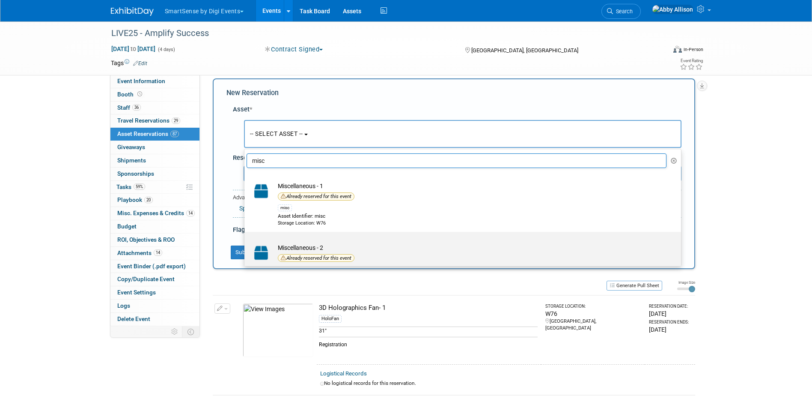
type input "misc"
click at [292, 249] on td "Miscellaneous - 2 Already reserved for this event misc Asset Identifier: misc S…" at bounding box center [469, 265] width 390 height 45
click at [246, 242] on input "Miscellaneous - 2 Already reserved for this event misc Asset Identifier: misc S…" at bounding box center [243, 239] width 6 height 6
select select "10726756"
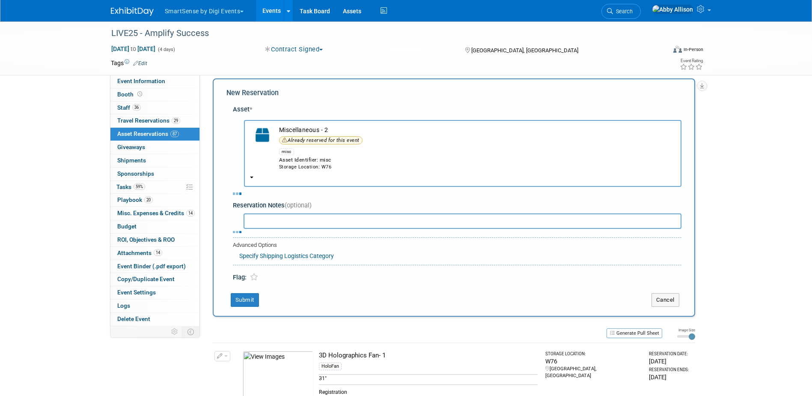
select select "9"
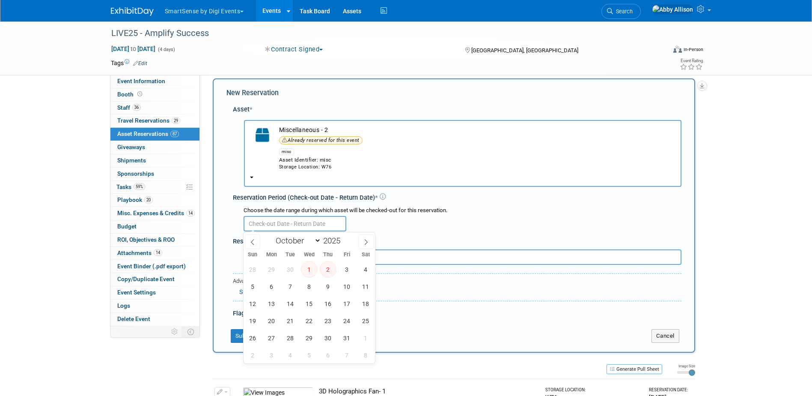
click at [278, 220] on input "text" at bounding box center [295, 223] width 103 height 15
click at [345, 267] on span "3" at bounding box center [347, 269] width 17 height 17
click at [366, 273] on span "4" at bounding box center [365, 269] width 17 height 17
type input "Oct 3, 2025 to Oct 4, 2025"
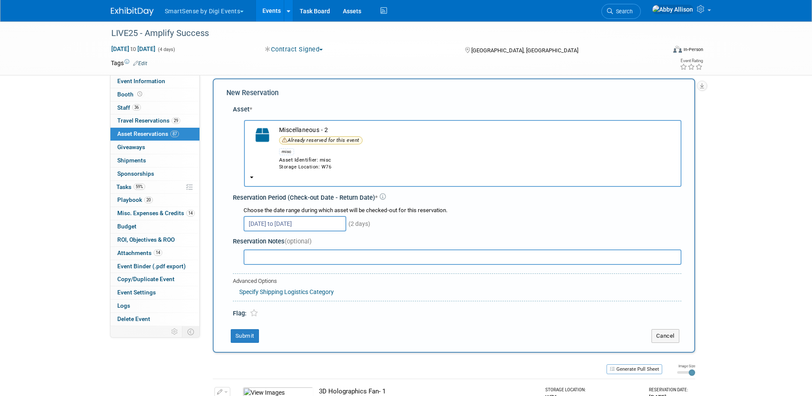
click at [373, 255] on input "text" at bounding box center [463, 256] width 438 height 15
type input "Gobo holders & total of 4 gobos"
click at [251, 333] on button "Submit" at bounding box center [245, 336] width 28 height 14
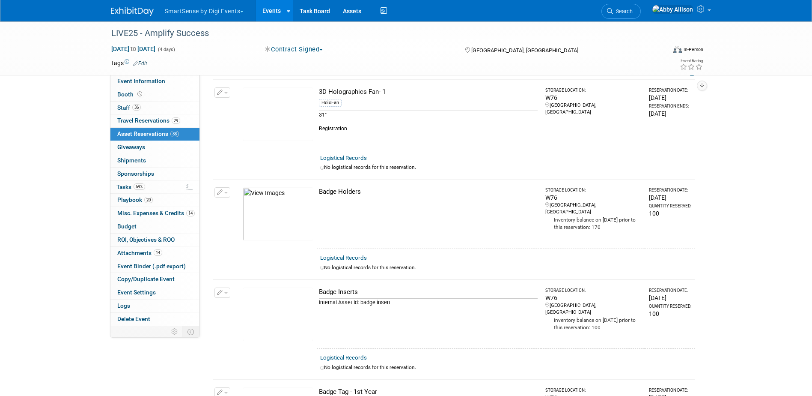
scroll to position [0, 0]
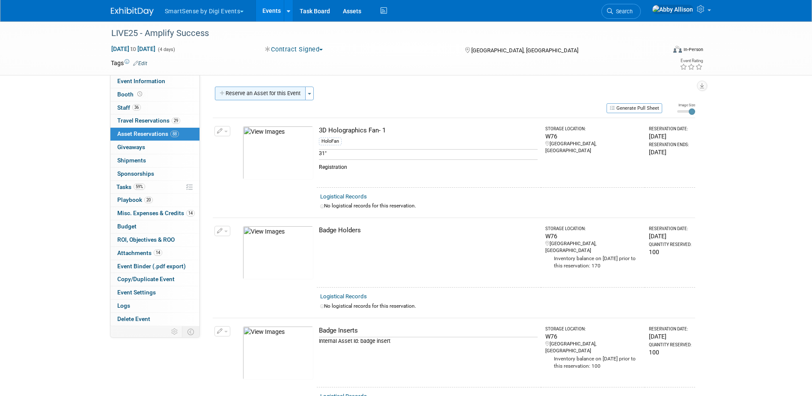
click at [271, 95] on button "Reserve an Asset for this Event" at bounding box center [260, 93] width 91 height 14
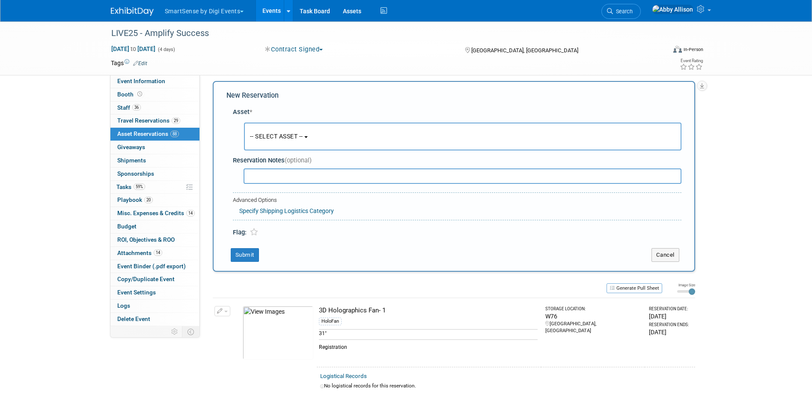
scroll to position [8, 0]
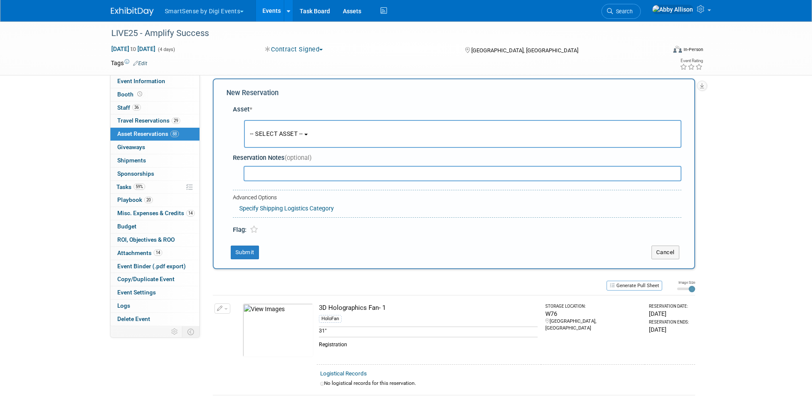
click at [292, 132] on span "-- SELECT ASSET --" at bounding box center [276, 133] width 53 height 7
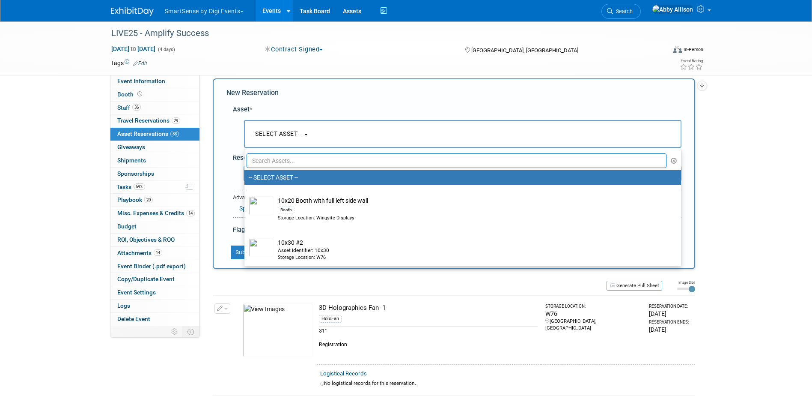
click at [292, 163] on input "text" at bounding box center [457, 160] width 420 height 15
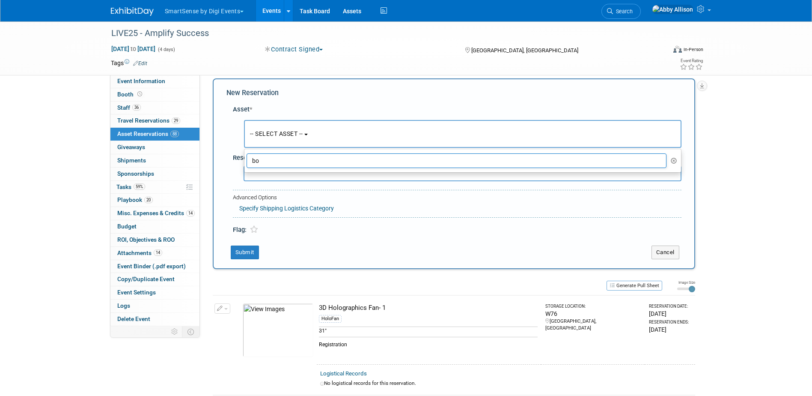
type input "b"
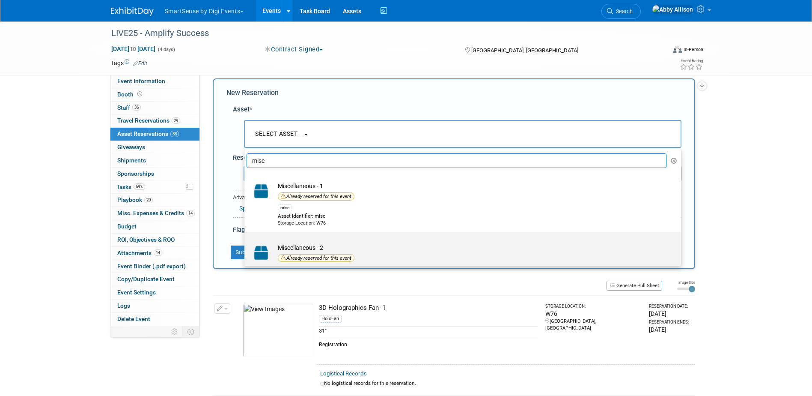
type input "misc"
click at [294, 247] on td "Miscellaneous - 2 Already reserved for this event misc Asset Identifier: misc S…" at bounding box center [469, 265] width 390 height 45
click at [246, 242] on input "Miscellaneous - 2 Already reserved for this event misc Asset Identifier: misc S…" at bounding box center [243, 239] width 6 height 6
select select "10726756"
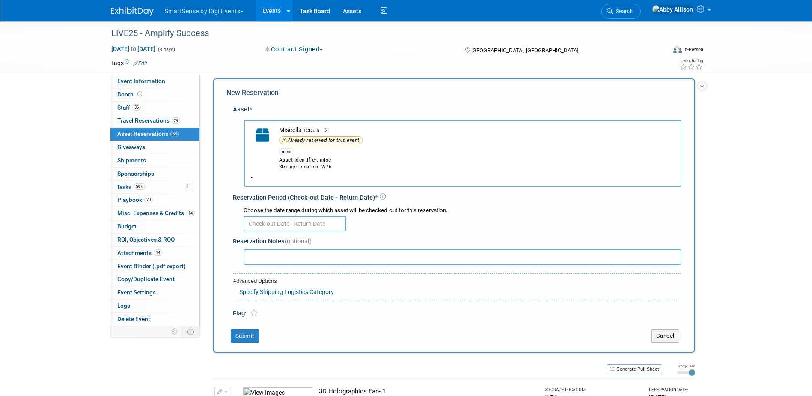
click at [268, 219] on input "text" at bounding box center [295, 223] width 103 height 15
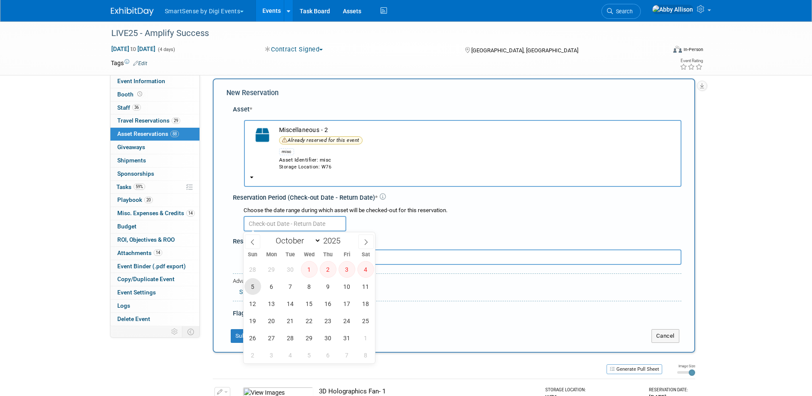
click at [248, 284] on span "5" at bounding box center [252, 286] width 17 height 17
click at [271, 286] on span "6" at bounding box center [271, 286] width 17 height 17
type input "Oct 5, 2025 to Oct 6, 2025"
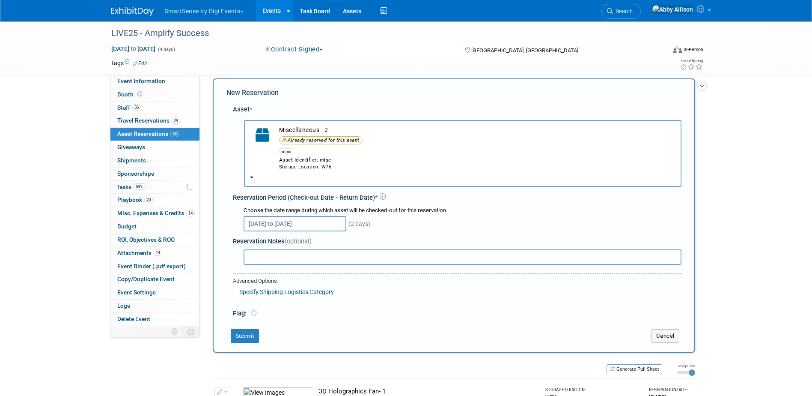
click at [266, 257] on input "text" at bounding box center [463, 256] width 438 height 15
type input "Bowl for left over ear plugs"
click at [249, 333] on button "Submit" at bounding box center [245, 336] width 28 height 14
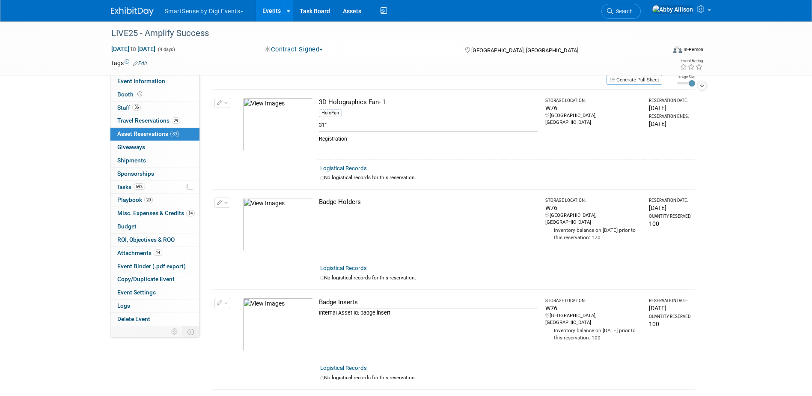
scroll to position [0, 0]
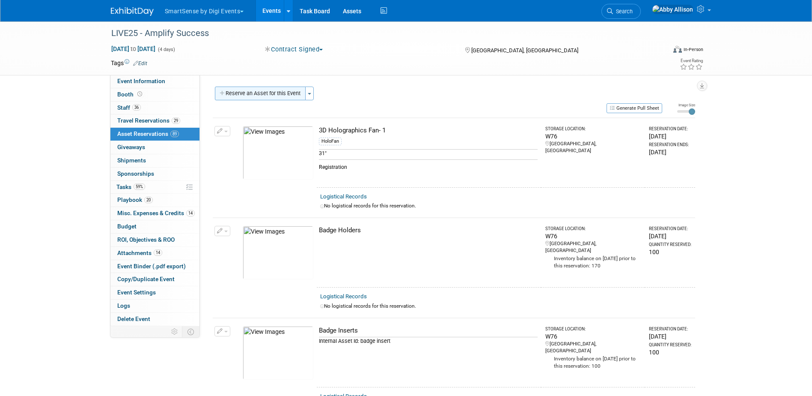
click at [266, 92] on button "Reserve an Asset for this Event" at bounding box center [260, 93] width 91 height 14
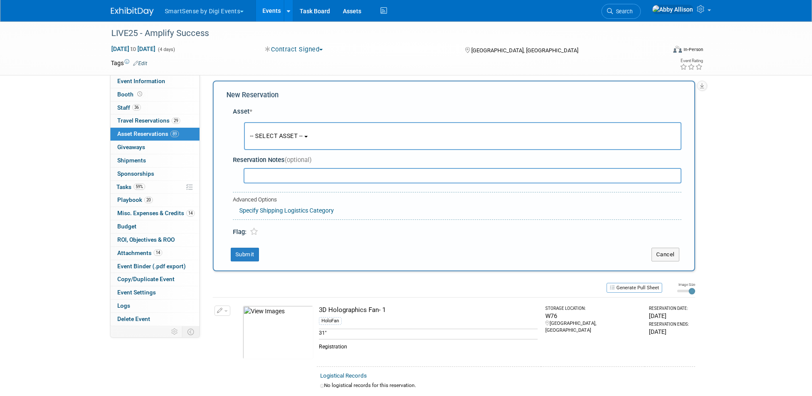
scroll to position [8, 0]
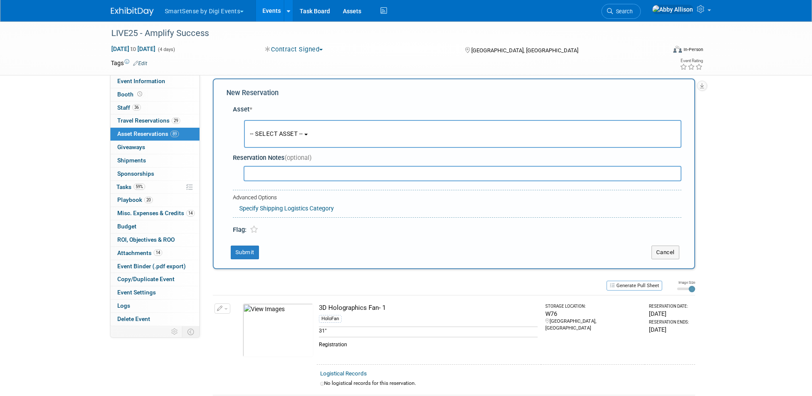
click at [267, 133] on span "-- SELECT ASSET --" at bounding box center [276, 133] width 53 height 7
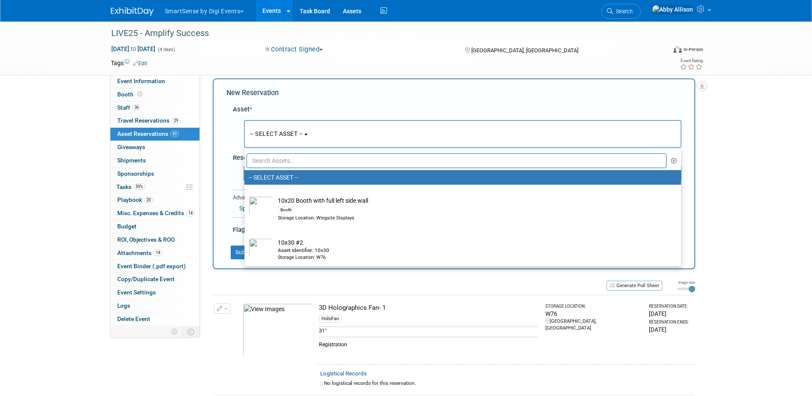
click at [275, 164] on input "text" at bounding box center [457, 160] width 420 height 15
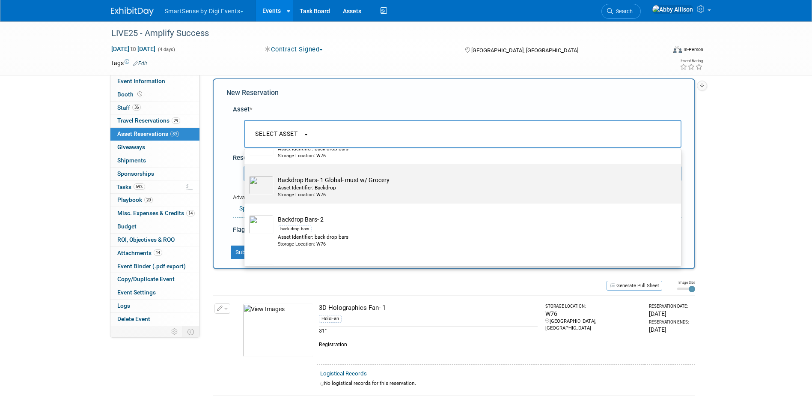
scroll to position [86, 0]
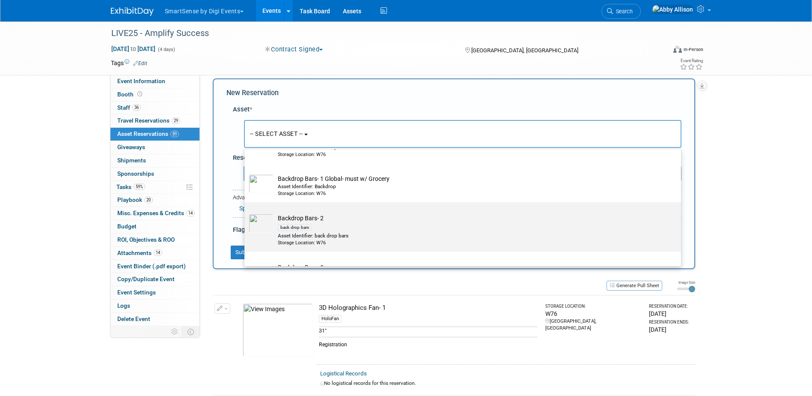
type input "bars"
click at [296, 229] on div "back drop bars" at bounding box center [295, 227] width 34 height 7
click at [246, 212] on input "Backdrop Bars- 2 back drop bars Asset Identifier: back drop bars Storage Locati…" at bounding box center [243, 210] width 6 height 6
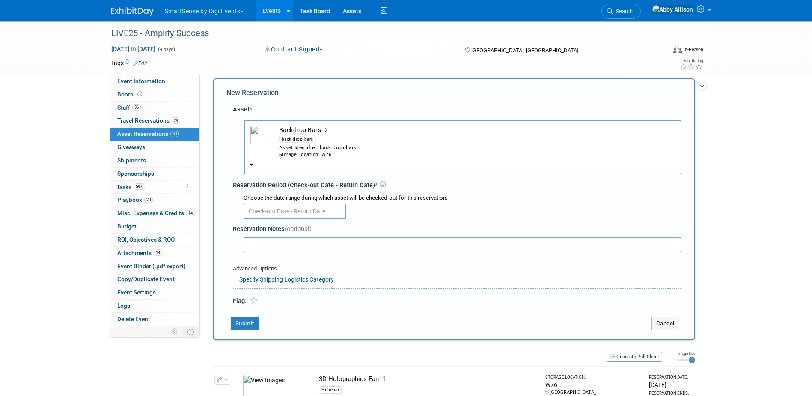
click at [274, 214] on input "text" at bounding box center [295, 210] width 103 height 15
click at [282, 140] on div "back drop bars" at bounding box center [297, 139] width 37 height 7
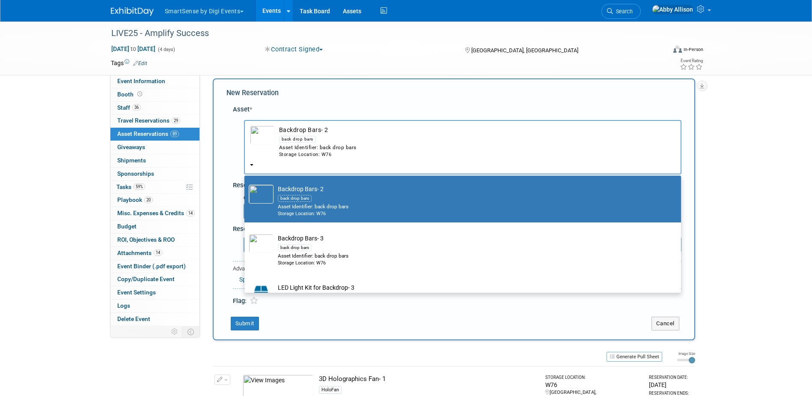
scroll to position [164, 0]
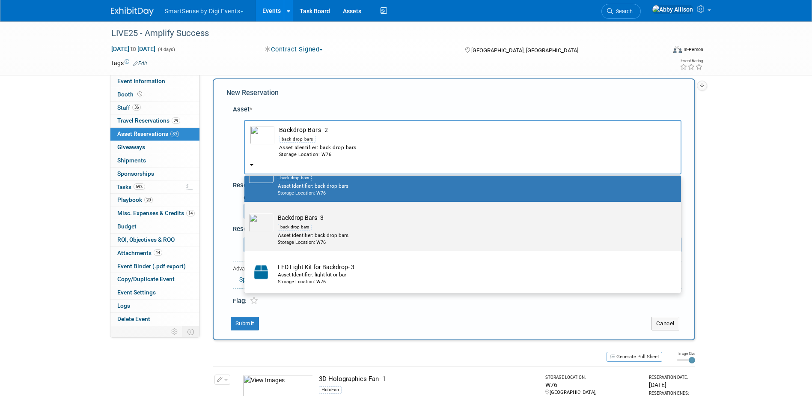
click at [303, 231] on div "back drop bars" at bounding box center [471, 227] width 386 height 10
click at [246, 212] on input "Backdrop Bars- 3 back drop bars Asset Identifier: back drop bars Storage Locati…" at bounding box center [243, 209] width 6 height 6
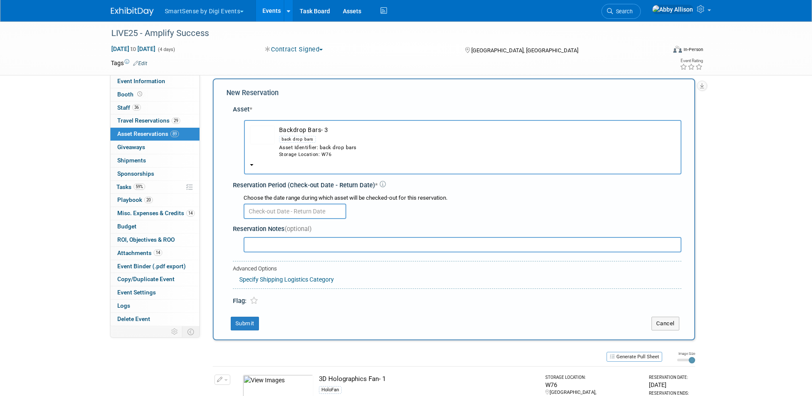
click at [310, 214] on input "text" at bounding box center [295, 210] width 103 height 15
click at [280, 131] on td "Backdrop Bars- 3 back drop bars Asset Identifier: back drop bars Storage Locati…" at bounding box center [475, 141] width 401 height 33
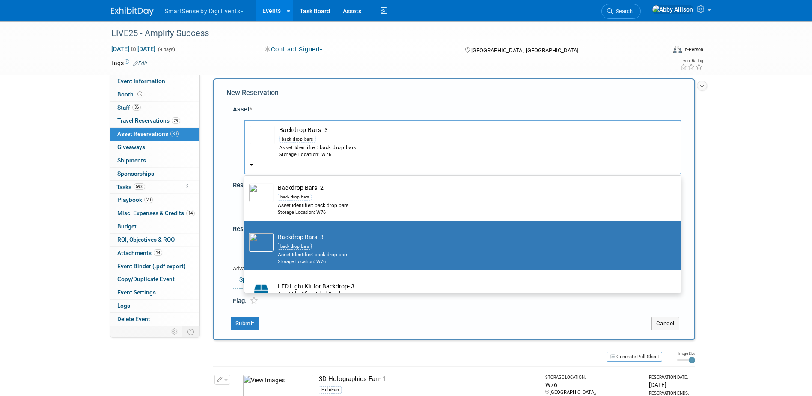
scroll to position [78, 0]
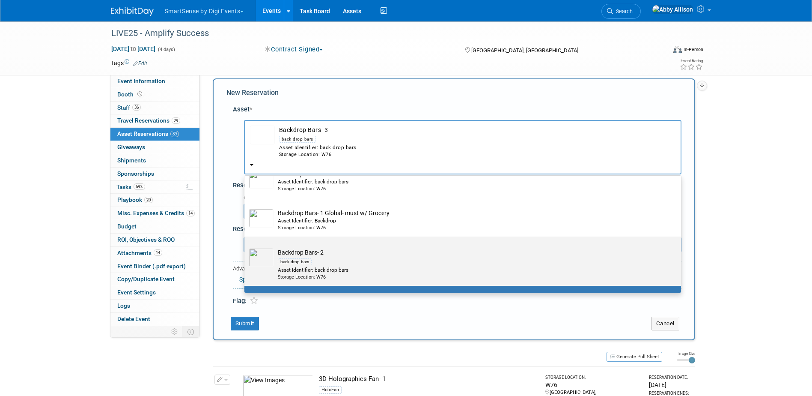
click at [301, 260] on div "back drop bars" at bounding box center [295, 261] width 34 height 7
click at [246, 247] on input "Backdrop Bars- 2 back drop bars Asset Identifier: back drop bars Storage Locati…" at bounding box center [243, 244] width 6 height 6
select select "10715623"
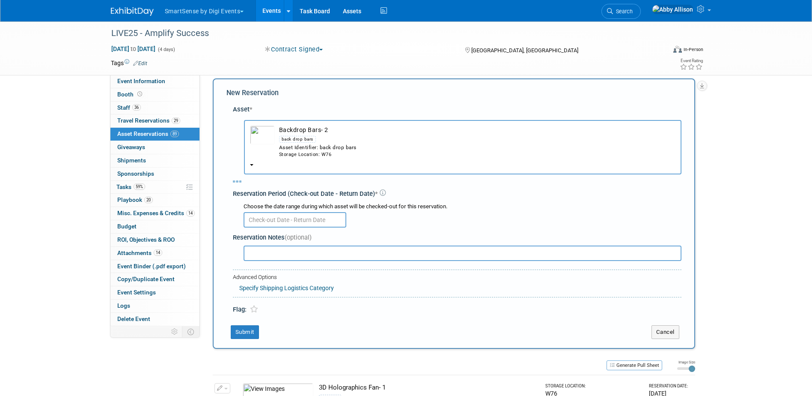
select select "9"
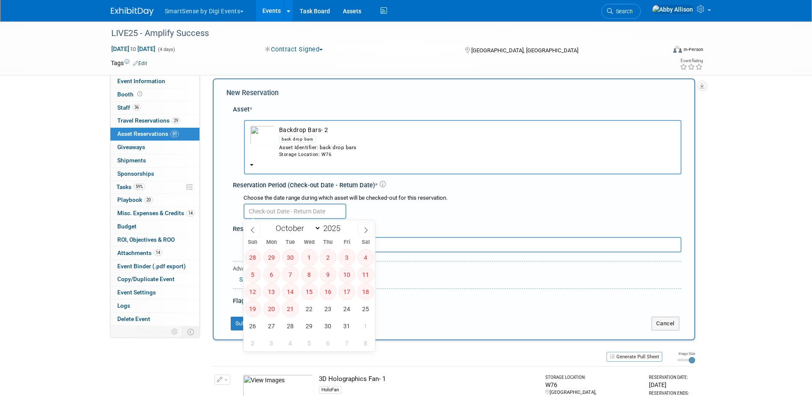
click at [290, 211] on input "text" at bounding box center [295, 210] width 103 height 15
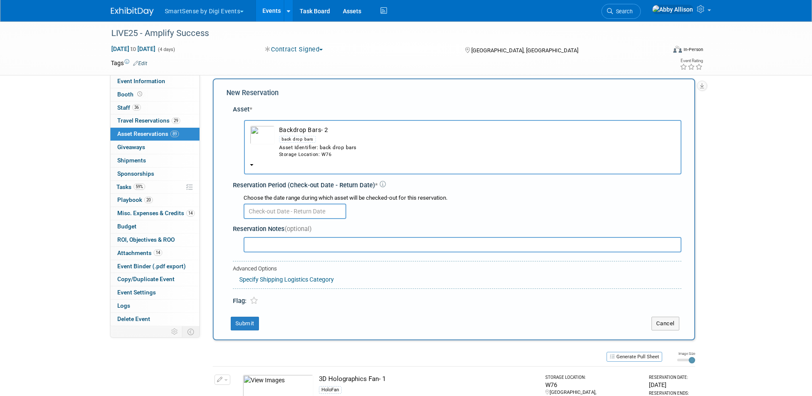
click at [371, 186] on div "Reservation Period (Check-out Date - Return Date) *" at bounding box center [457, 185] width 449 height 9
click at [295, 134] on div "back drop bars" at bounding box center [477, 139] width 396 height 10
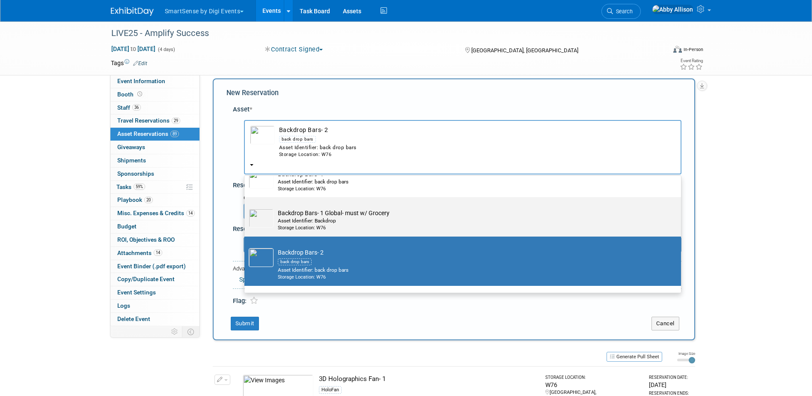
click at [302, 220] on div "Asset Identifier: Backdrop" at bounding box center [471, 220] width 386 height 7
click at [246, 207] on input "Backdrop Bars- 1 Global- must w/ Grocery Asset Identifier: Backdrop Storage Loc…" at bounding box center [243, 205] width 6 height 6
select select "10712070"
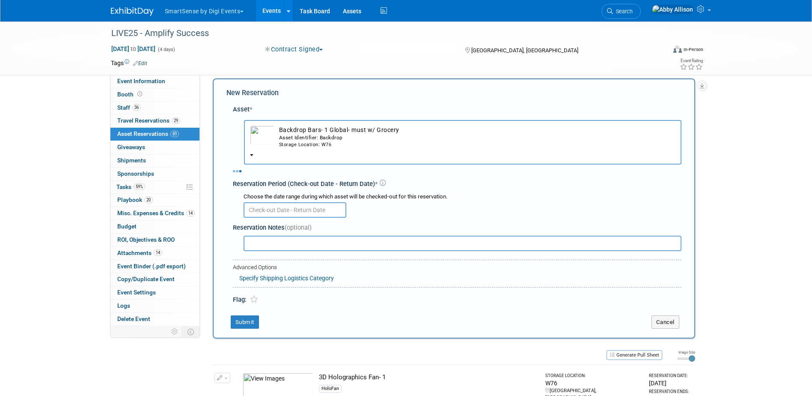
click at [293, 205] on input "text" at bounding box center [295, 209] width 103 height 15
select select "9"
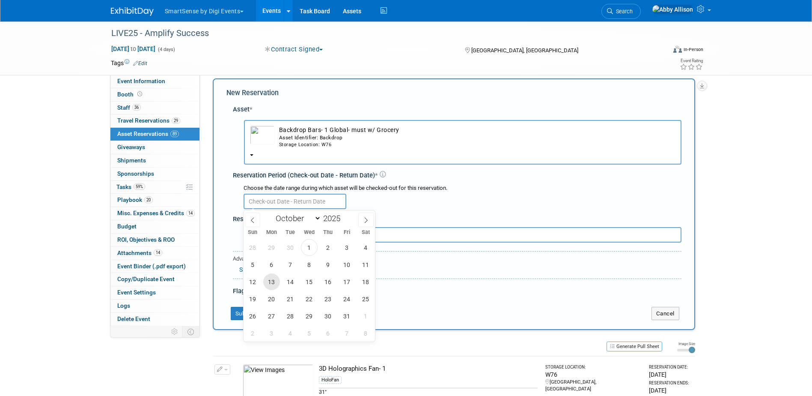
click at [277, 282] on span "13" at bounding box center [271, 281] width 17 height 17
click at [294, 282] on span "14" at bounding box center [290, 281] width 17 height 17
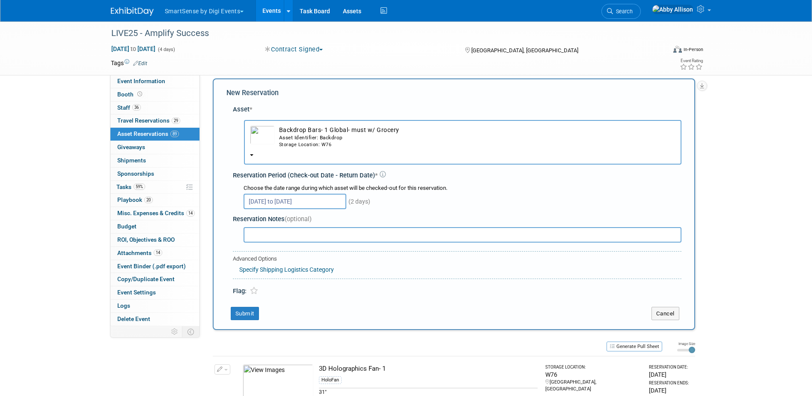
click at [293, 199] on input "[DATE] to [DATE]" at bounding box center [295, 200] width 103 height 15
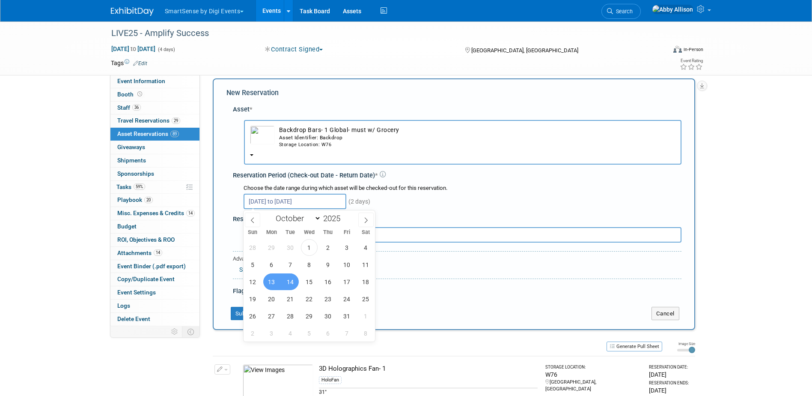
click at [285, 279] on span "14" at bounding box center [290, 281] width 17 height 17
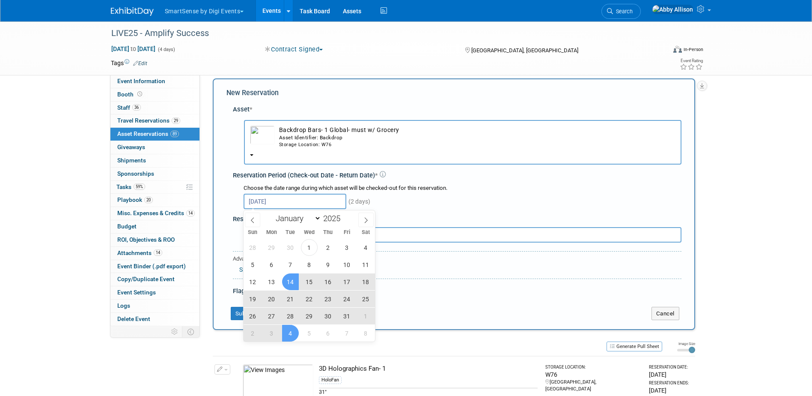
click at [297, 334] on span "4" at bounding box center [290, 332] width 17 height 17
type input "Oct 14, 2025 to Nov 4, 2025"
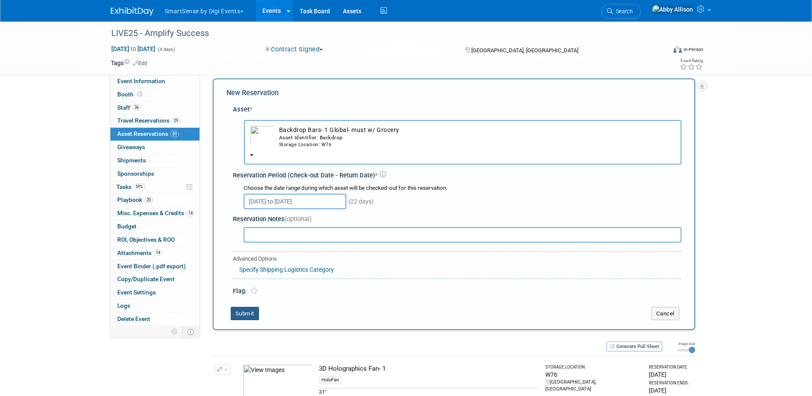
click at [254, 312] on button "Submit" at bounding box center [245, 313] width 28 height 14
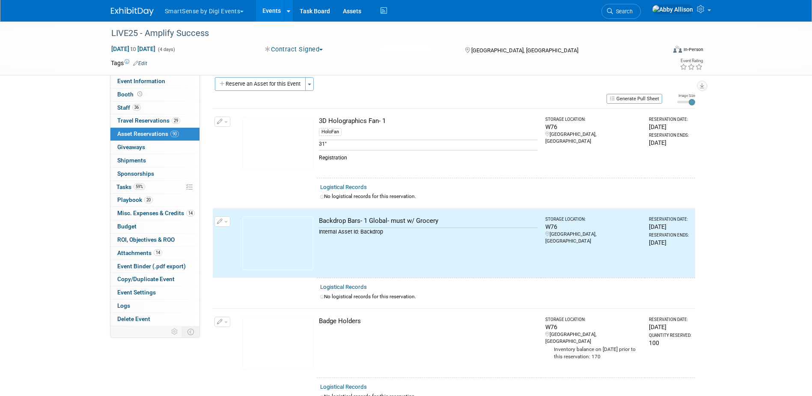
scroll to position [0, 0]
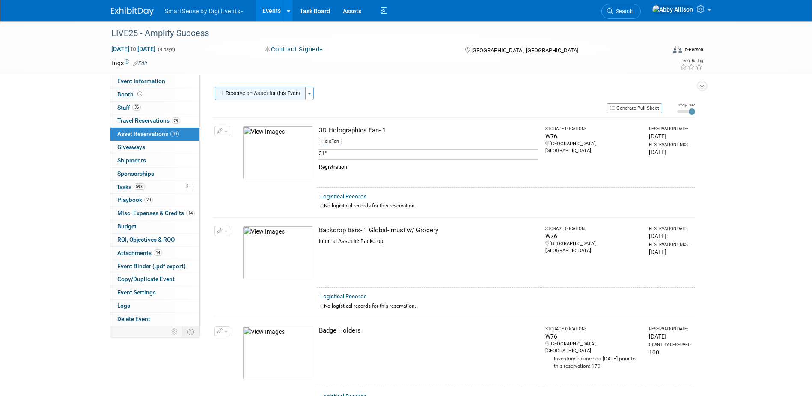
click at [280, 94] on button "Reserve an Asset for this Event" at bounding box center [260, 93] width 91 height 14
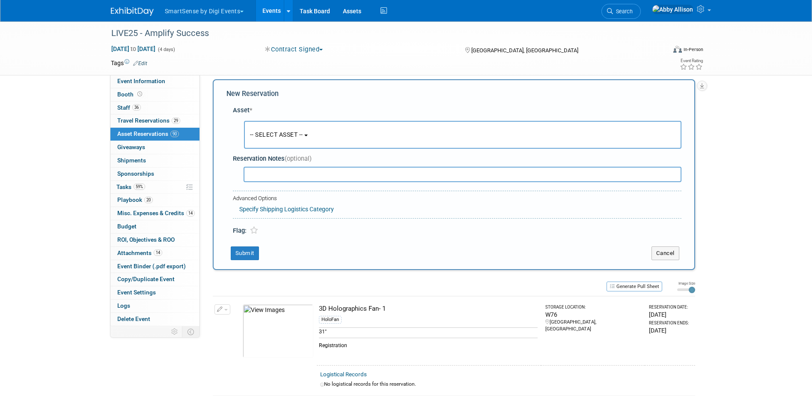
scroll to position [8, 0]
click at [289, 132] on span "-- SELECT ASSET --" at bounding box center [276, 133] width 53 height 7
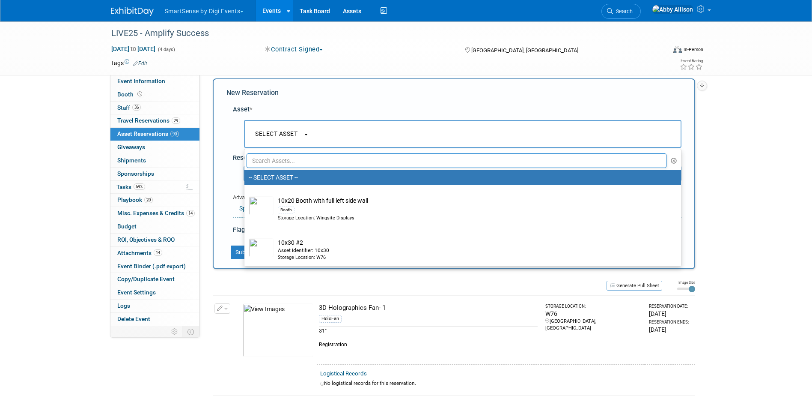
click at [295, 157] on input "text" at bounding box center [457, 160] width 420 height 15
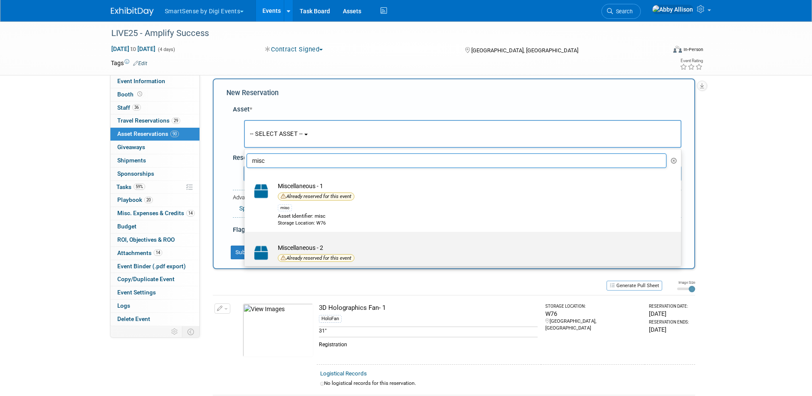
type input "misc"
click at [305, 242] on label "Miscellaneous - 2 Already reserved for this event misc Asset Identifier: misc S…" at bounding box center [461, 262] width 424 height 58
click at [246, 242] on input "Miscellaneous - 2 Already reserved for this event misc Asset Identifier: misc S…" at bounding box center [243, 239] width 6 height 6
select select "10726756"
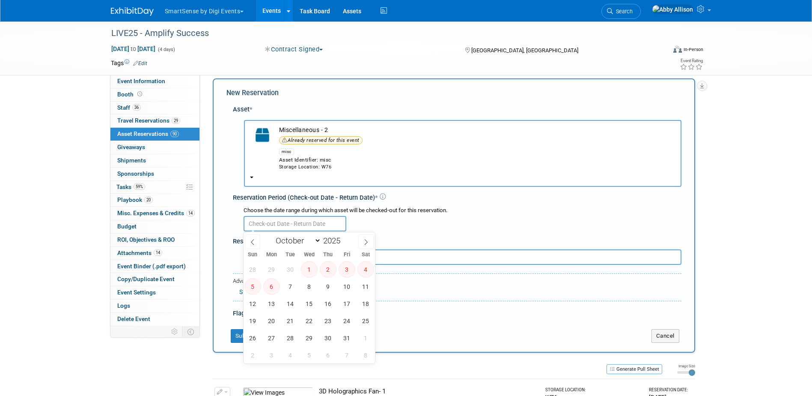
click at [279, 223] on input "text" at bounding box center [295, 223] width 103 height 15
click at [293, 287] on span "7" at bounding box center [290, 286] width 17 height 17
click at [305, 285] on span "8" at bounding box center [309, 286] width 17 height 17
type input "Oct 7, 2025 to Oct 8, 2025"
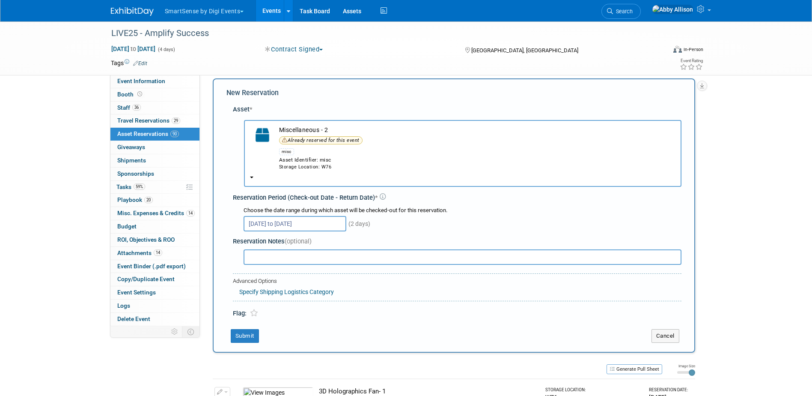
click at [285, 258] on input "text" at bounding box center [463, 256] width 438 height 15
type input "Step & Repeat"
click at [252, 332] on button "Submit" at bounding box center [245, 336] width 28 height 14
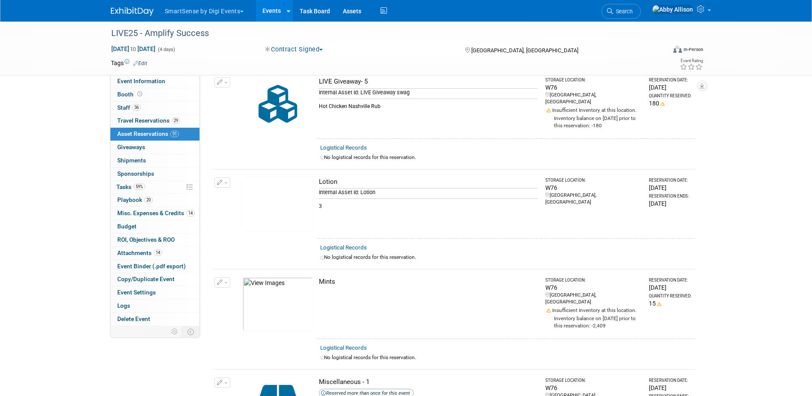
scroll to position [3847, 0]
click at [225, 276] on button "button" at bounding box center [222, 281] width 16 height 10
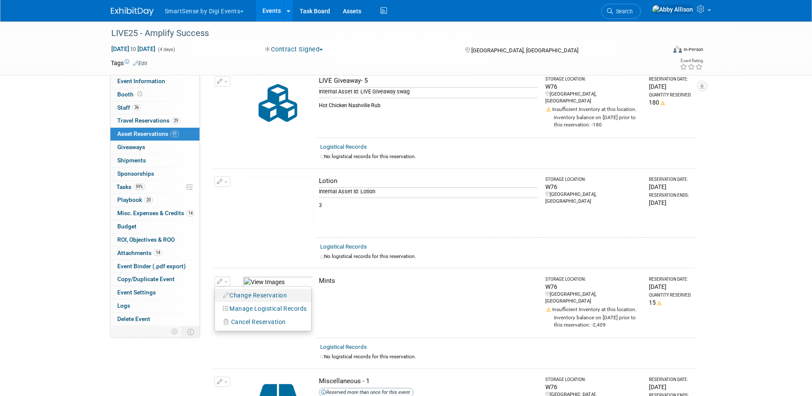
click at [244, 289] on button "Change Reservation" at bounding box center [255, 295] width 72 height 12
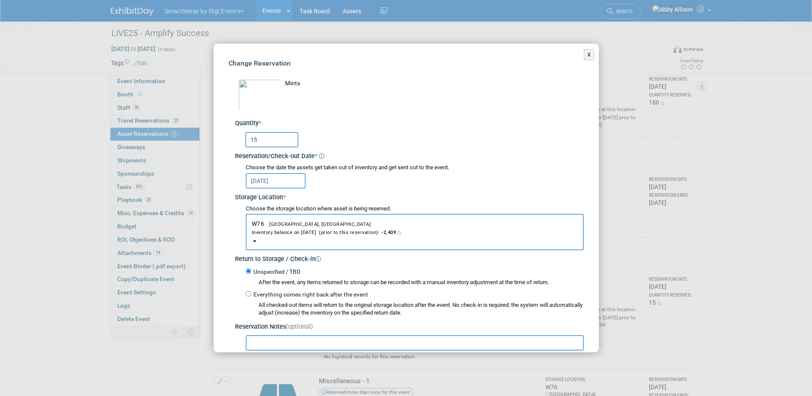
drag, startPoint x: 289, startPoint y: 143, endPoint x: 242, endPoint y: 142, distance: 47.1
click at [242, 142] on div "15" at bounding box center [411, 139] width 346 height 17
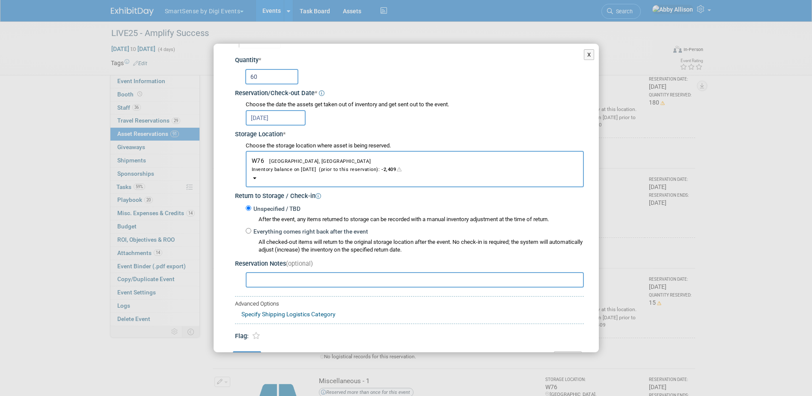
scroll to position [86, 0]
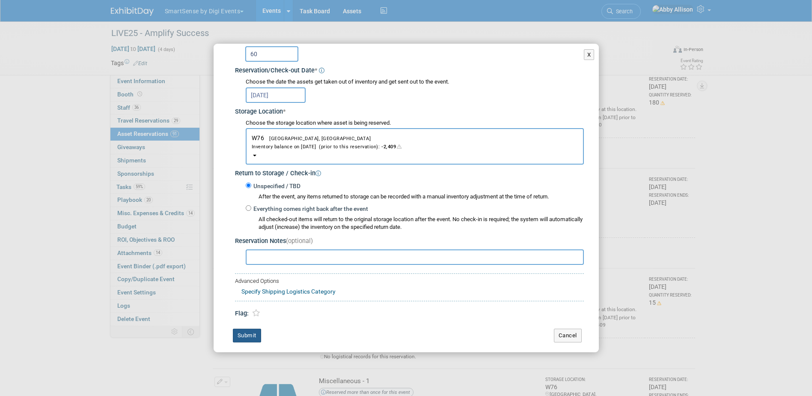
type input "60"
click at [249, 336] on button "Submit" at bounding box center [247, 335] width 28 height 14
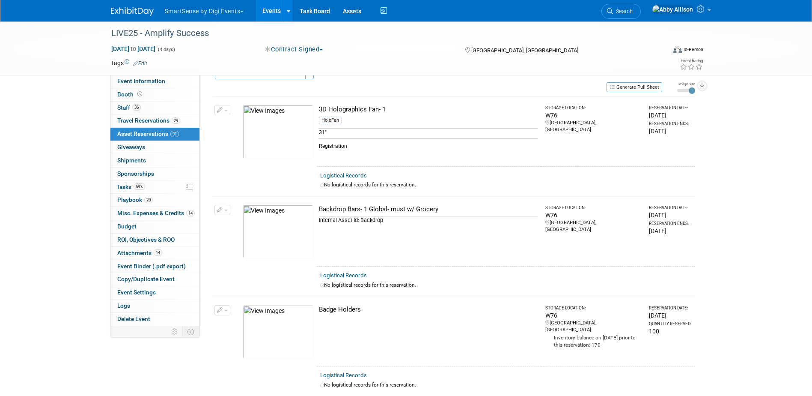
scroll to position [0, 0]
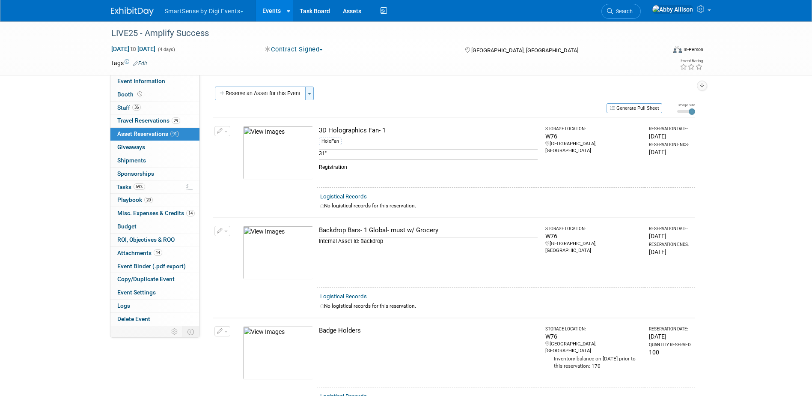
click at [311, 93] on span "button" at bounding box center [309, 94] width 3 height 2
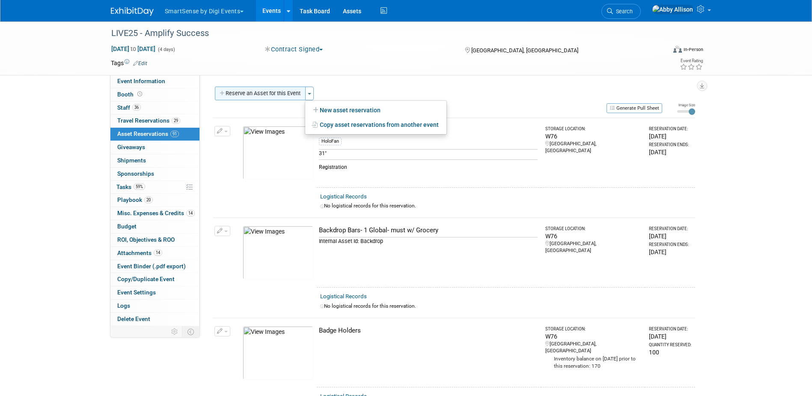
click at [271, 94] on button "Reserve an Asset for this Event" at bounding box center [260, 93] width 91 height 14
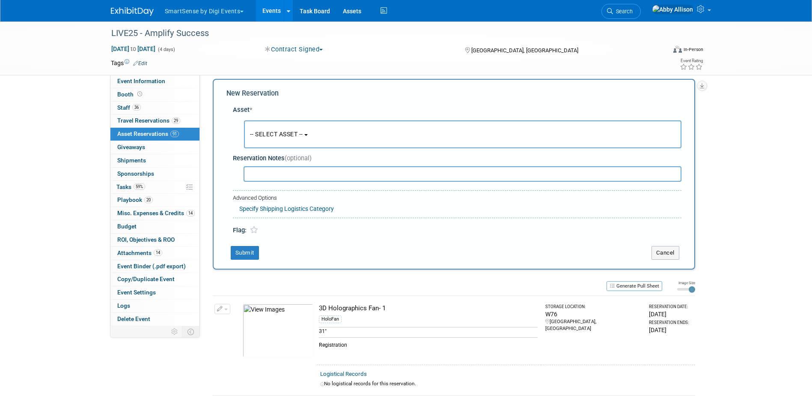
scroll to position [8, 0]
click at [259, 132] on span "-- SELECT ASSET --" at bounding box center [276, 133] width 53 height 7
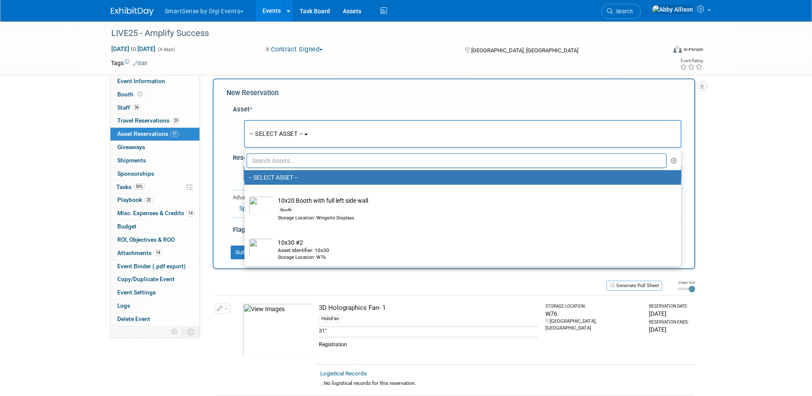
click at [316, 155] on input "text" at bounding box center [457, 160] width 420 height 15
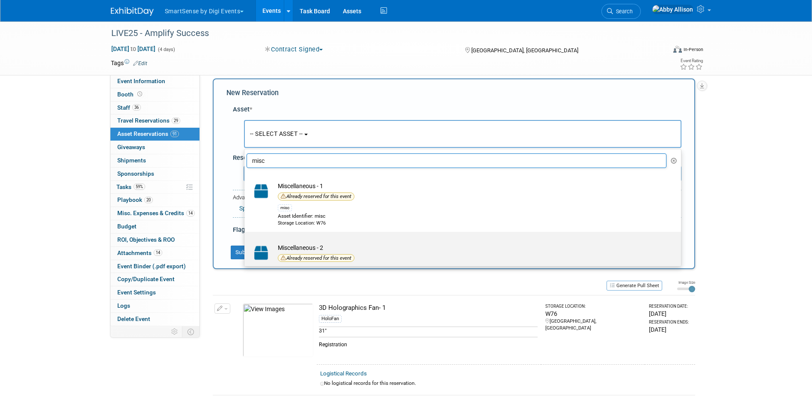
type input "misc"
click at [300, 243] on td "Miscellaneous - 2 Already reserved for this event misc Asset Identifier: misc S…" at bounding box center [469, 265] width 390 height 45
click at [246, 242] on input "Miscellaneous - 2 Already reserved for this event misc Asset Identifier: misc S…" at bounding box center [243, 239] width 6 height 6
select select "10726756"
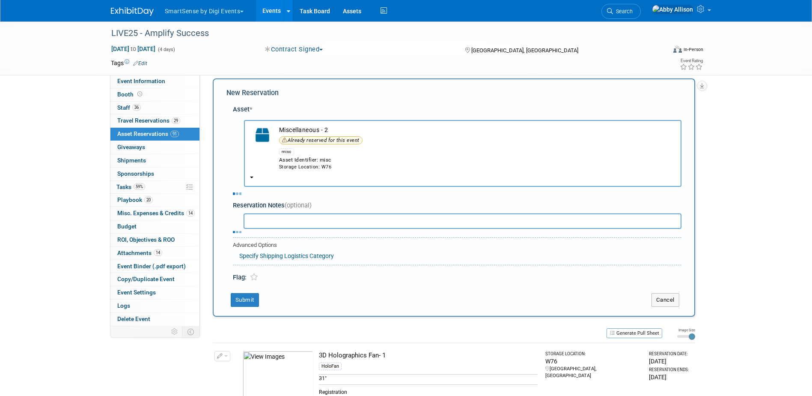
select select "9"
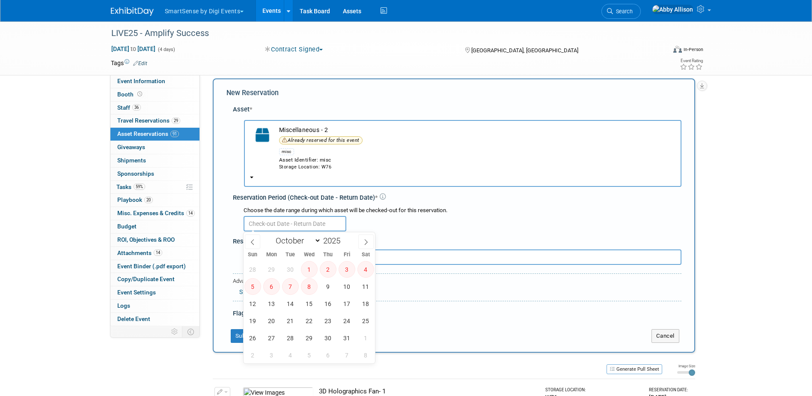
click at [275, 220] on input "text" at bounding box center [295, 223] width 103 height 15
click at [327, 290] on span "9" at bounding box center [328, 286] width 17 height 17
click at [342, 290] on span "10" at bounding box center [347, 286] width 17 height 17
type input "Oct 9, 2025 to Oct 10, 2025"
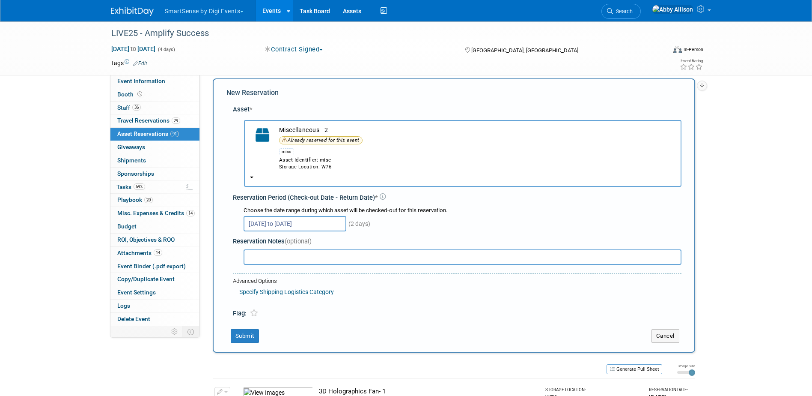
click at [275, 256] on input "text" at bounding box center [463, 256] width 438 height 15
type input "Holo fan tripod"
click at [245, 339] on button "Submit" at bounding box center [245, 336] width 28 height 14
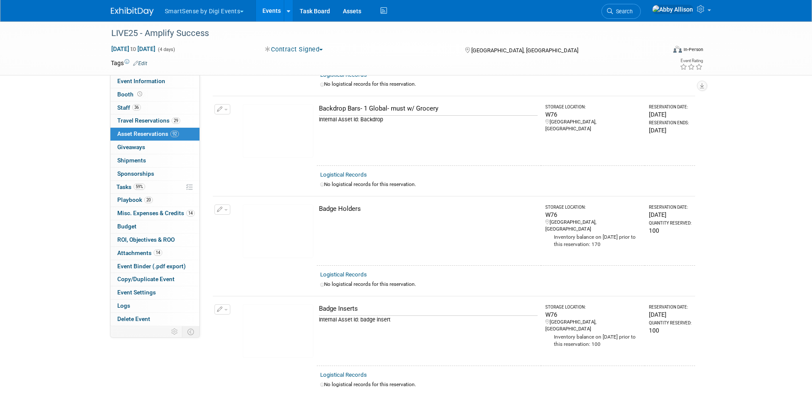
scroll to position [0, 0]
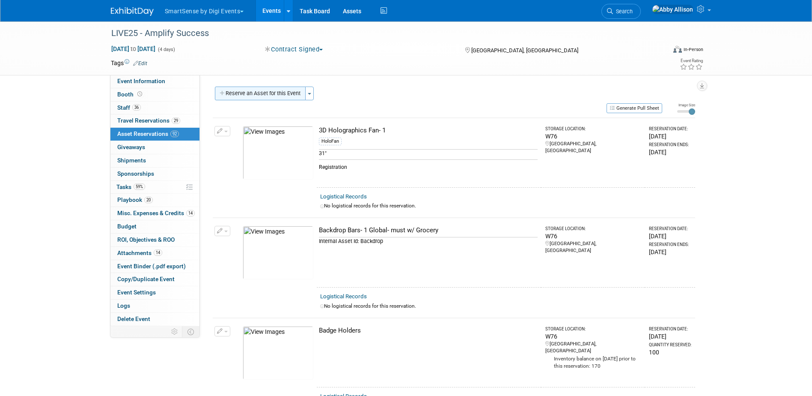
click at [278, 94] on button "Reserve an Asset for this Event" at bounding box center [260, 93] width 91 height 14
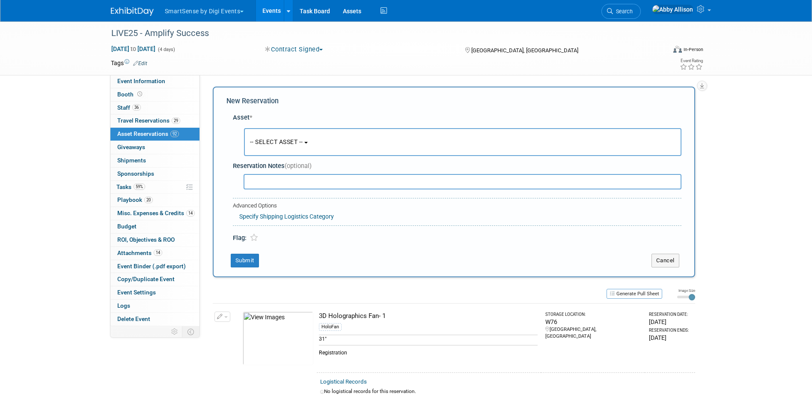
scroll to position [8, 0]
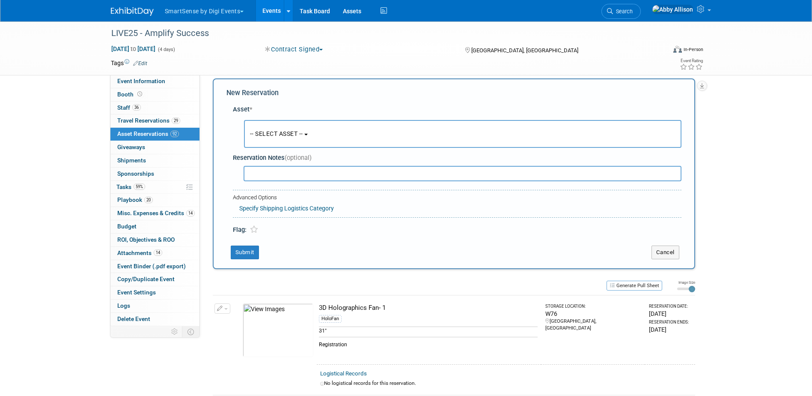
click at [265, 141] on button "-- SELECT ASSET --" at bounding box center [462, 134] width 437 height 28
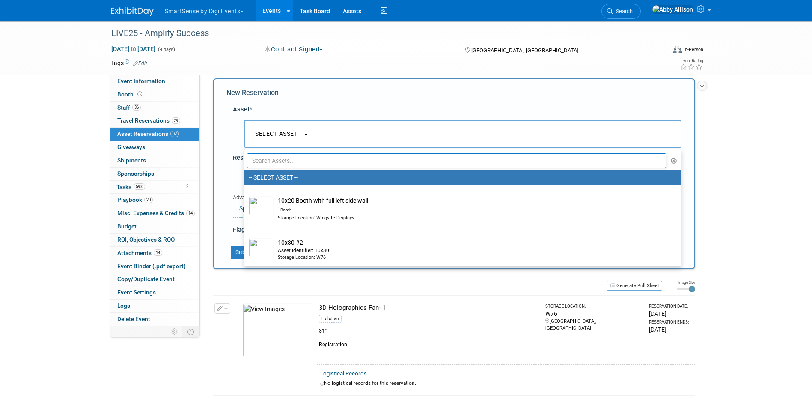
click at [278, 167] on input "text" at bounding box center [457, 160] width 420 height 15
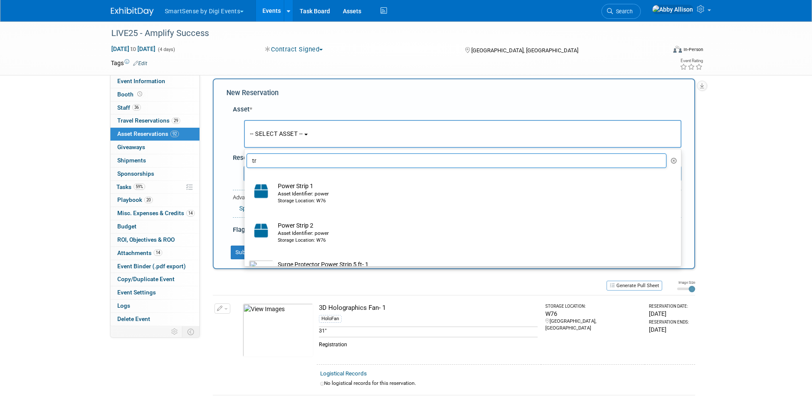
type input "t"
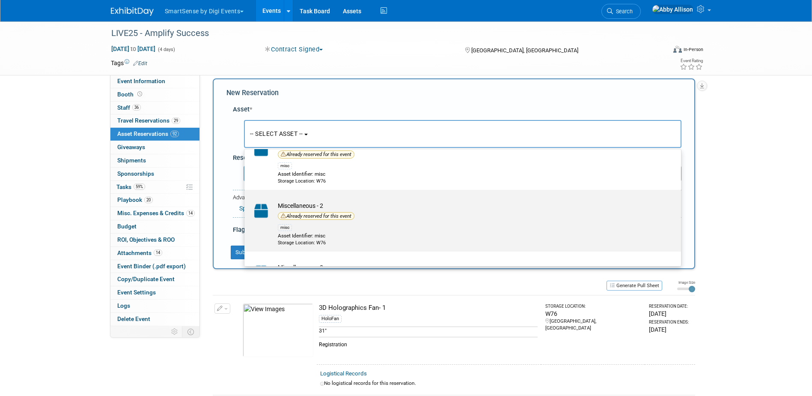
scroll to position [43, 0]
type input "misc"
click at [293, 205] on td "Miscellaneous - 2 Already reserved for this event misc Asset Identifier: misc S…" at bounding box center [469, 222] width 390 height 45
click at [246, 199] on input "Miscellaneous - 2 Already reserved for this event misc Asset Identifier: misc S…" at bounding box center [243, 196] width 6 height 6
select select "10726756"
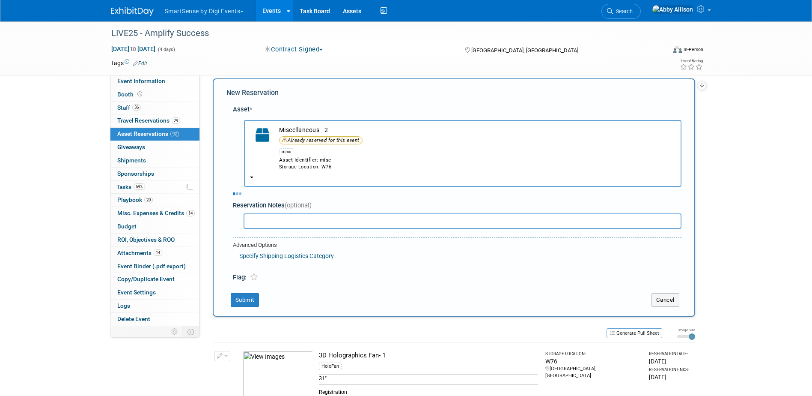
select select "9"
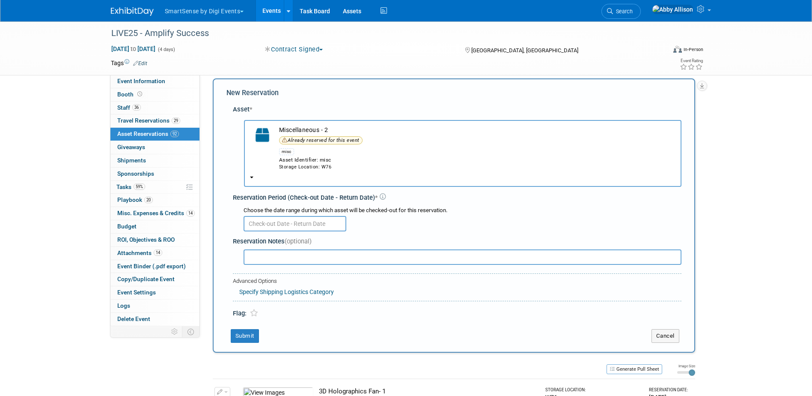
click at [270, 220] on input "text" at bounding box center [295, 223] width 103 height 15
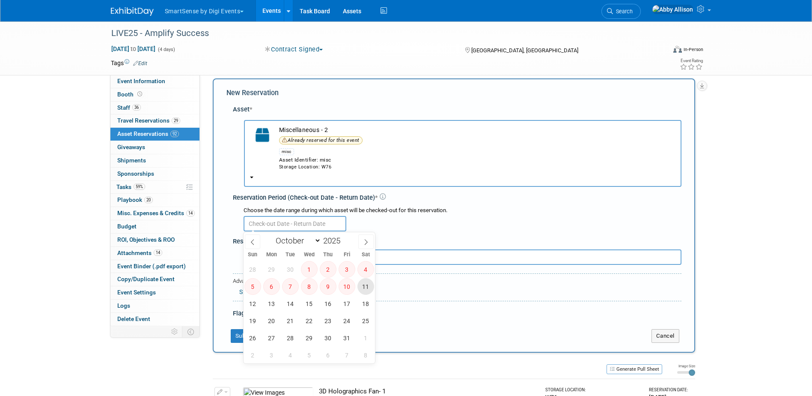
click at [362, 286] on span "11" at bounding box center [365, 286] width 17 height 17
click at [252, 301] on span "12" at bounding box center [252, 303] width 17 height 17
type input "[DATE] to [DATE]"
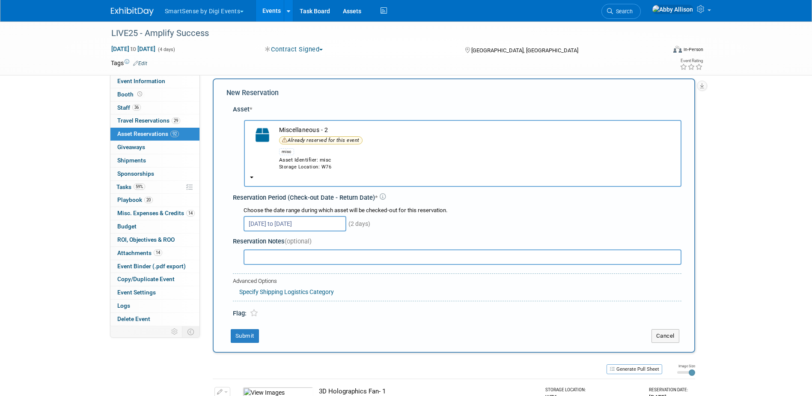
click at [270, 255] on input "text" at bounding box center [463, 256] width 438 height 15
type input "Tripod for iPad"
click at [250, 333] on button "Submit" at bounding box center [245, 336] width 28 height 14
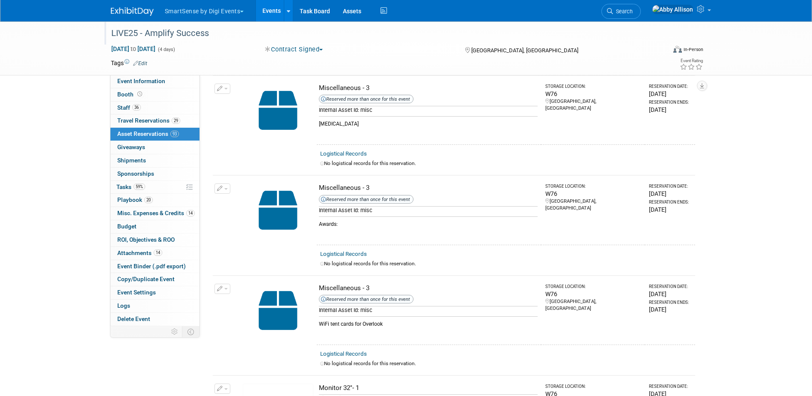
scroll to position [3327, 0]
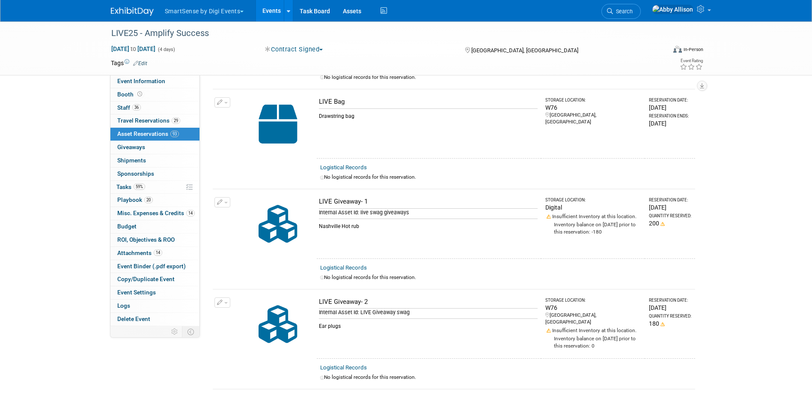
click at [440, 218] on div "Nashville Hot rub" at bounding box center [428, 224] width 219 height 12
click at [227, 202] on span "button" at bounding box center [225, 203] width 3 height 2
click at [252, 210] on button "Change Reservation" at bounding box center [255, 216] width 72 height 12
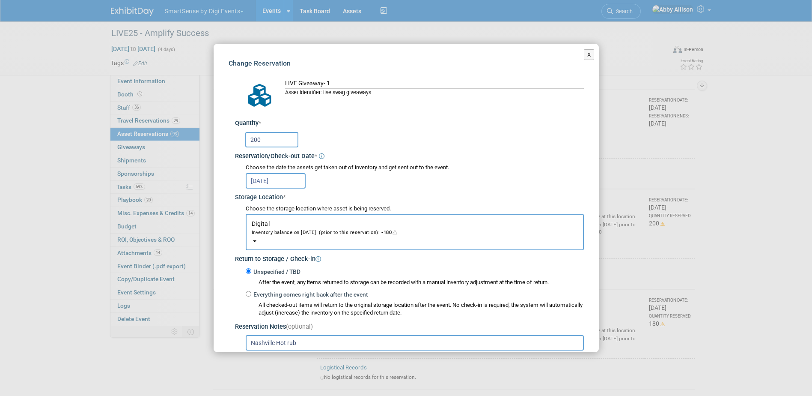
click at [260, 226] on span "Digital Inventory balance on [DATE] (prior to this reservation): -180" at bounding box center [415, 228] width 326 height 16
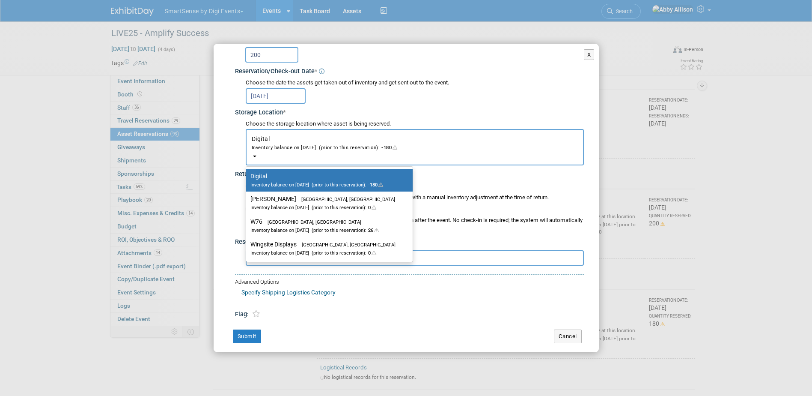
scroll to position [86, 0]
click at [459, 182] on div "Unspecified / TBD After the event, any items returned to storage can be recorde…" at bounding box center [415, 191] width 338 height 20
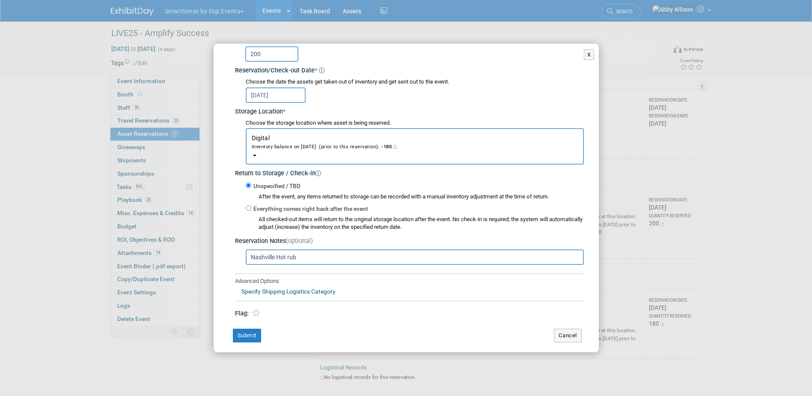
click at [306, 256] on input "Nashville Hot rub" at bounding box center [415, 256] width 338 height 15
type input "Nashville Hot rub - TO BE DELIVERED TO HOTEL"
click at [246, 330] on button "Submit" at bounding box center [247, 335] width 28 height 14
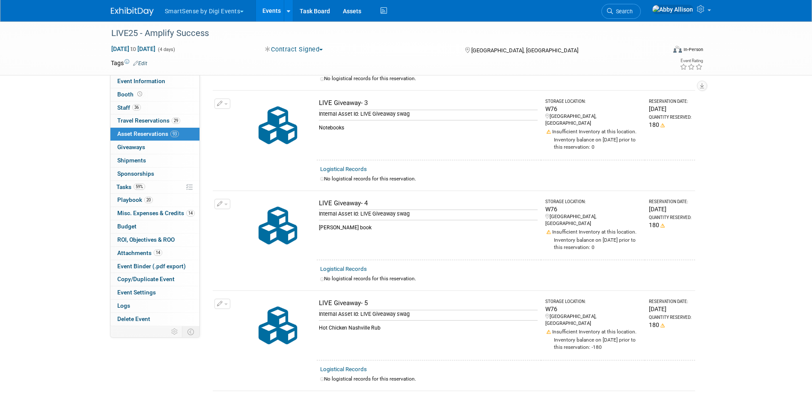
scroll to position [3626, 0]
click at [228, 297] on button "button" at bounding box center [222, 302] width 16 height 10
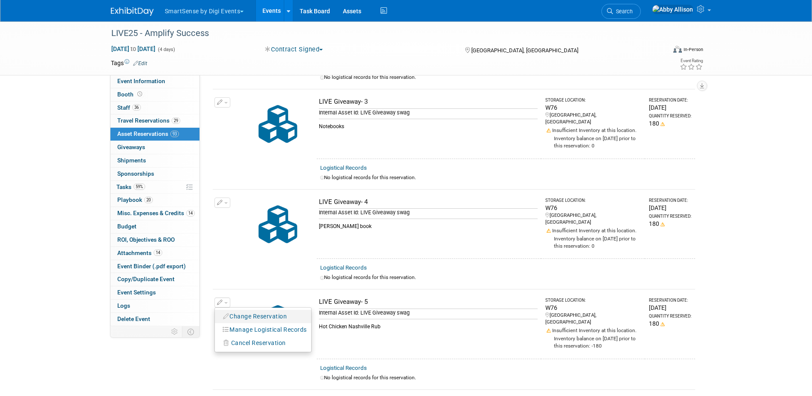
click at [238, 310] on button "Change Reservation" at bounding box center [255, 316] width 72 height 12
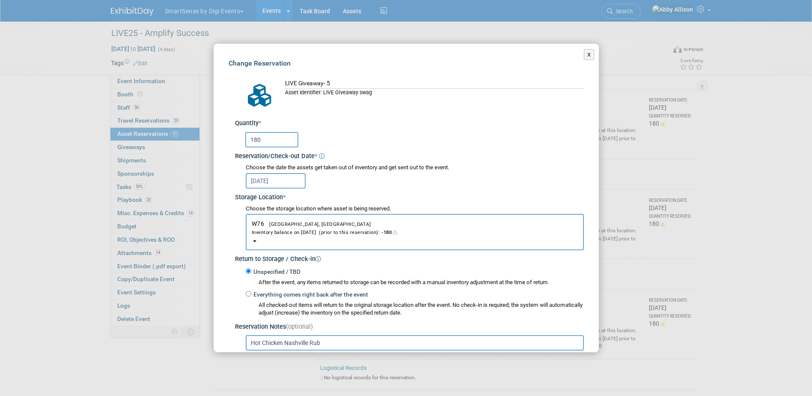
drag, startPoint x: 327, startPoint y: 343, endPoint x: 242, endPoint y: 341, distance: 84.4
click at [242, 343] on div "Hot Chicken Nashville Rub" at bounding box center [410, 341] width 345 height 17
type input "l"
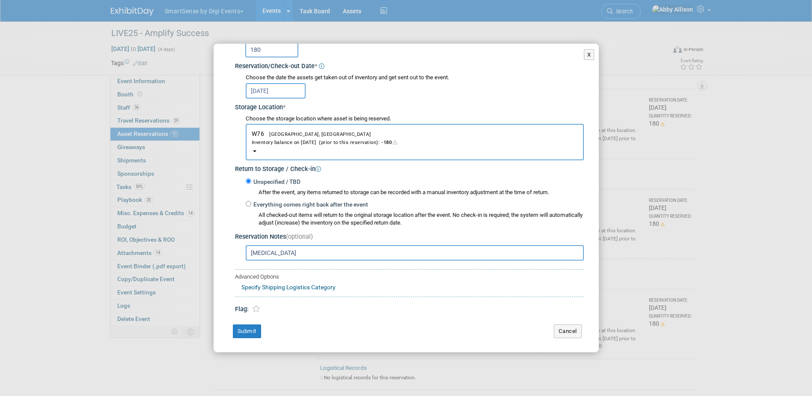
scroll to position [90, 0]
type input "[MEDICAL_DATA]"
click at [250, 328] on button "Submit" at bounding box center [247, 331] width 28 height 14
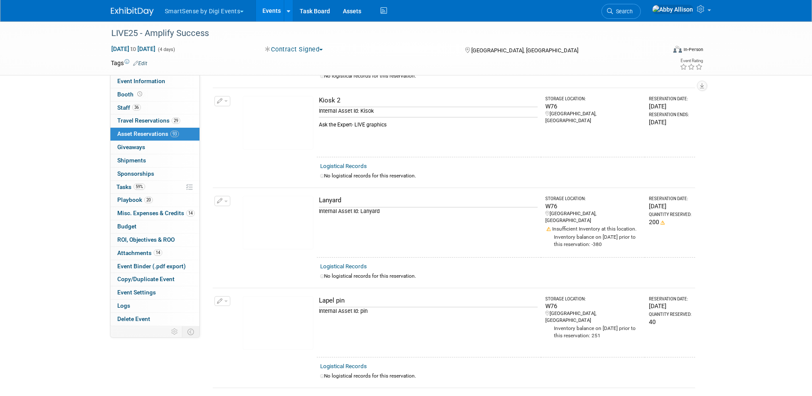
scroll to position [3027, 0]
click at [226, 301] on span "button" at bounding box center [225, 302] width 3 height 2
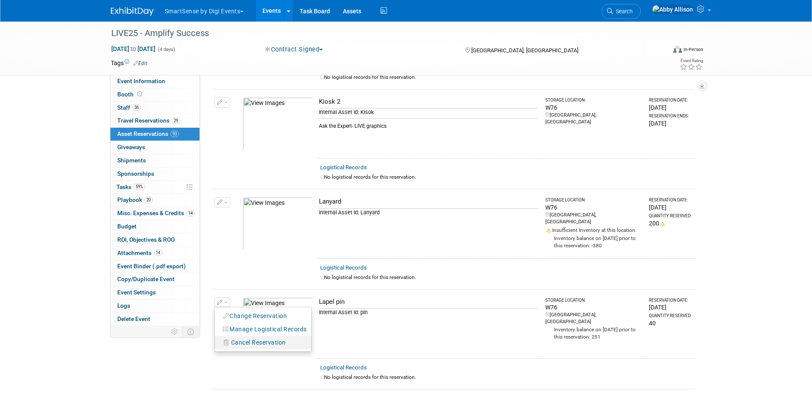
click at [254, 339] on span "Cancel Reservation" at bounding box center [258, 342] width 55 height 7
click at [318, 347] on icon at bounding box center [315, 349] width 5 height 5
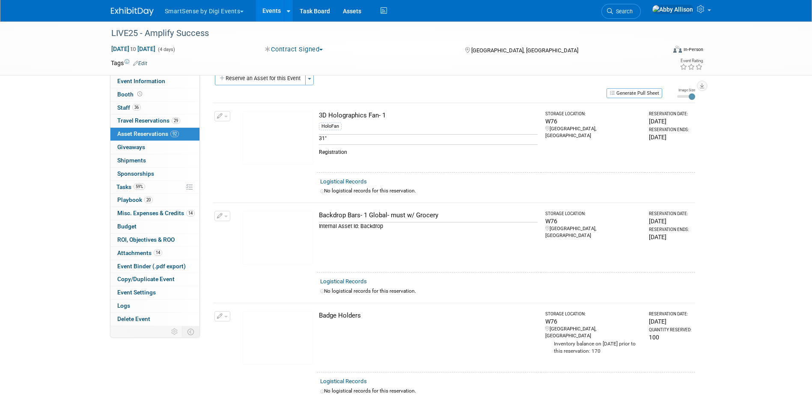
scroll to position [0, 0]
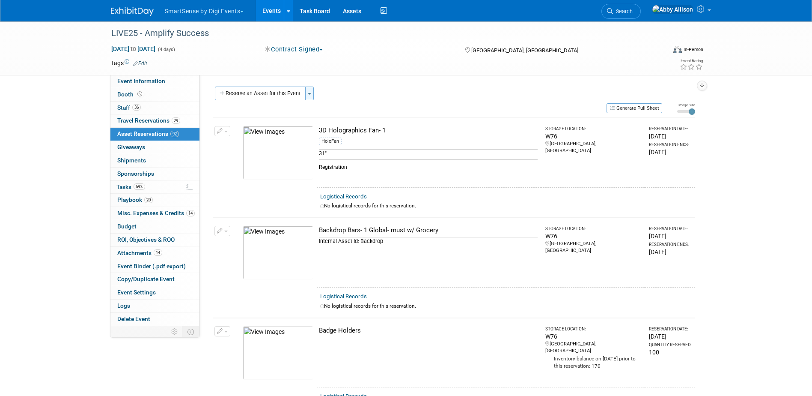
click at [312, 98] on button "Toggle Dropdown" at bounding box center [309, 93] width 9 height 14
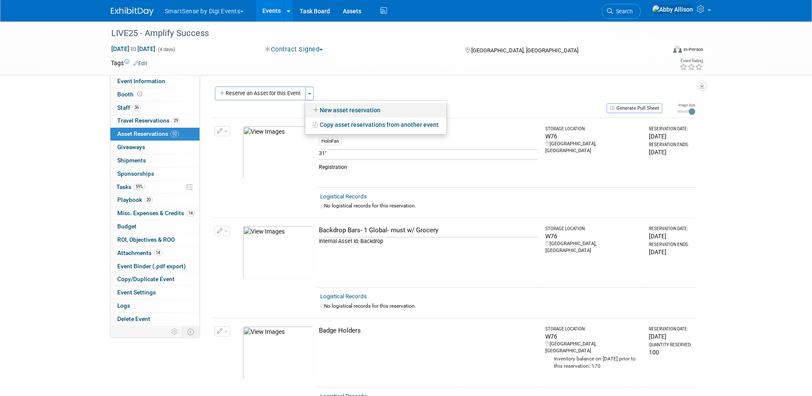
click at [325, 113] on link "New asset reservation" at bounding box center [375, 110] width 141 height 15
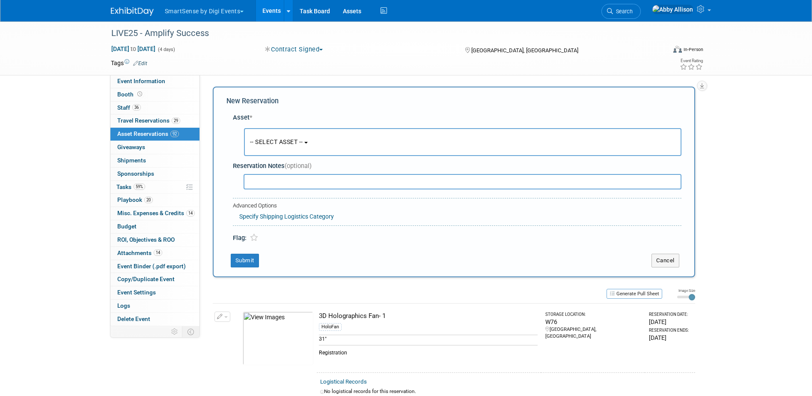
scroll to position [8, 0]
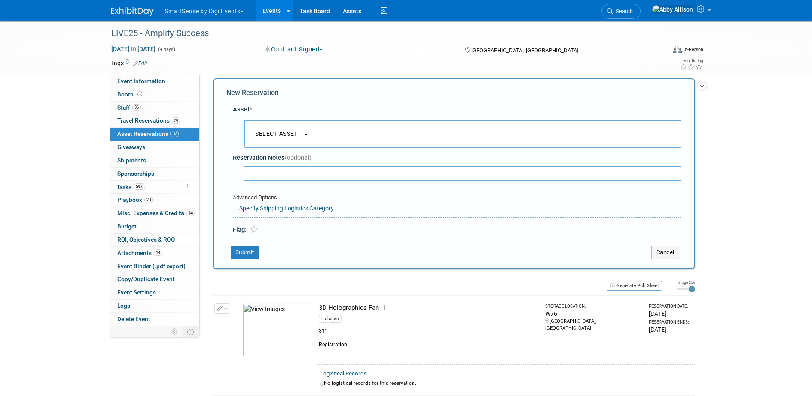
click at [259, 140] on button "-- SELECT ASSET --" at bounding box center [462, 134] width 437 height 28
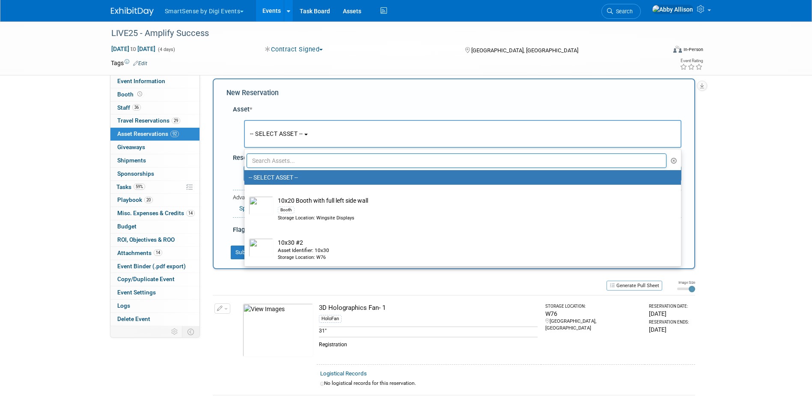
click at [266, 160] on input "text" at bounding box center [457, 160] width 420 height 15
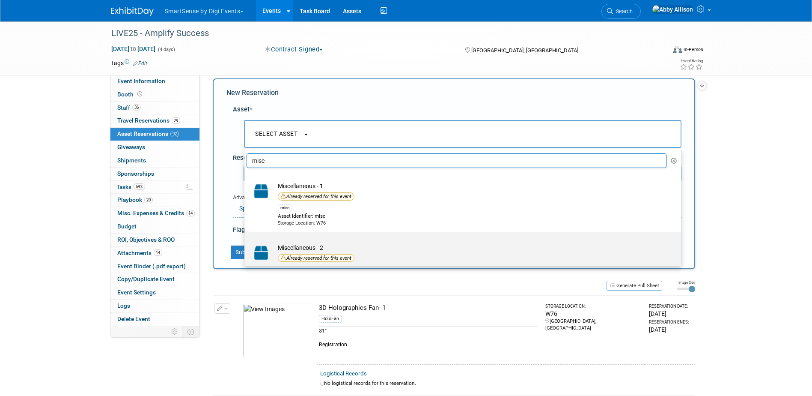
type input "misc"
click at [294, 248] on td "Miscellaneous - 2 Already reserved for this event misc Asset Identifier: misc S…" at bounding box center [469, 265] width 390 height 45
drag, startPoint x: 294, startPoint y: 248, endPoint x: 265, endPoint y: 247, distance: 29.1
click at [265, 247] on img at bounding box center [261, 252] width 25 height 19
click at [246, 242] on input "Miscellaneous - 2 Already reserved for this event misc Asset Identifier: misc S…" at bounding box center [243, 239] width 6 height 6
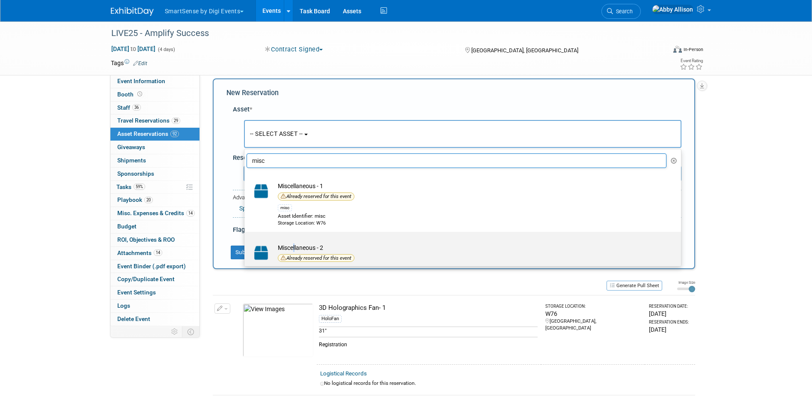
select select "10726756"
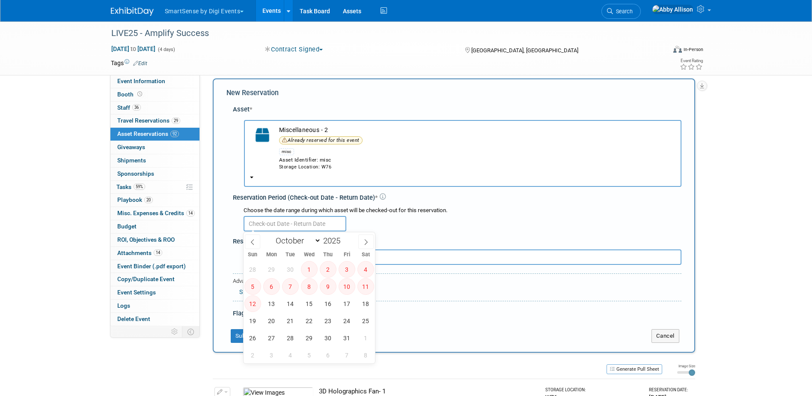
click at [291, 226] on input "text" at bounding box center [295, 223] width 103 height 15
click at [269, 303] on span "13" at bounding box center [271, 303] width 17 height 17
click at [290, 302] on span "14" at bounding box center [290, 303] width 17 height 17
type input "[DATE] to [DATE]"
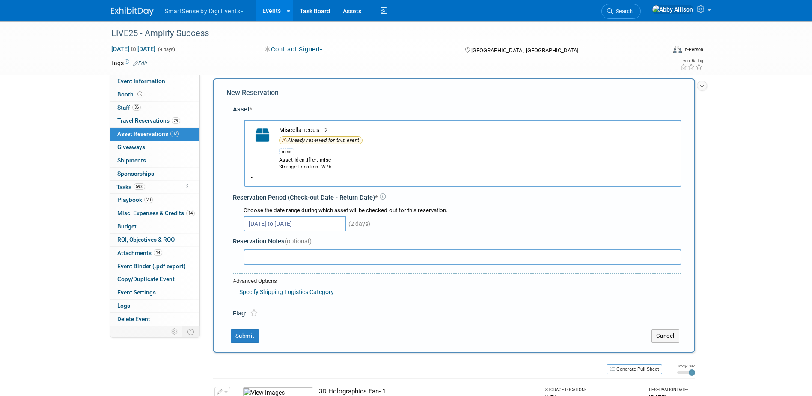
click at [292, 258] on input "text" at bounding box center [463, 256] width 438 height 15
type input "CYA Stage backdrop"
click at [244, 331] on button "Submit" at bounding box center [245, 336] width 28 height 14
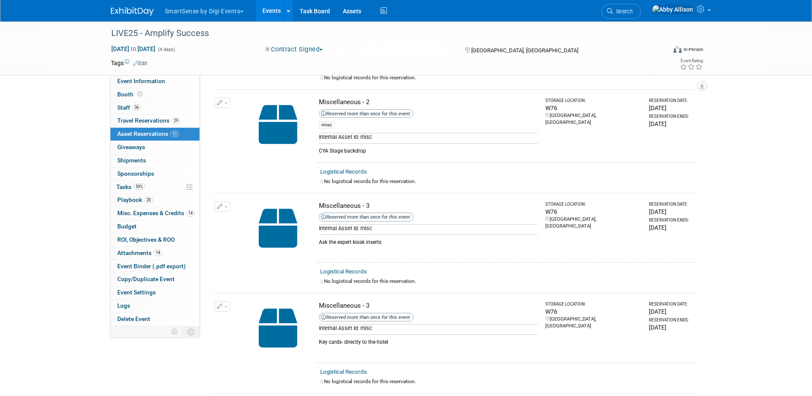
scroll to position [5684, 0]
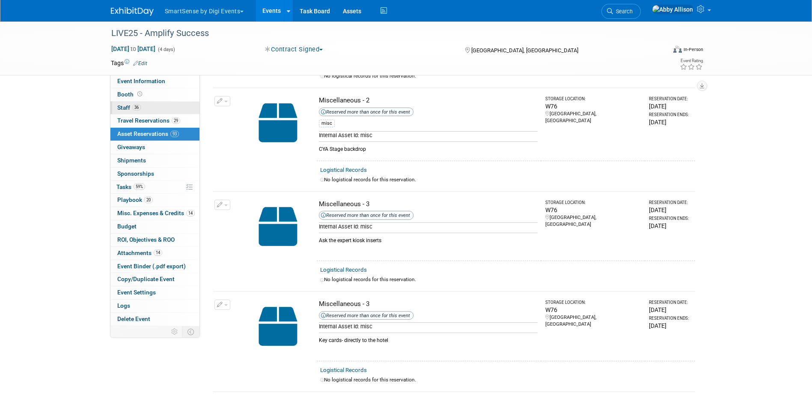
click at [119, 104] on span "Staff 36" at bounding box center [129, 107] width 24 height 7
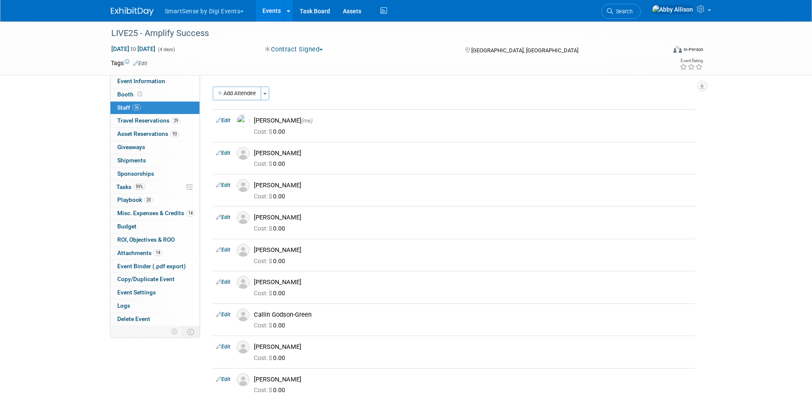
click at [116, 114] on link "36 Staff 36" at bounding box center [154, 107] width 89 height 13
click at [142, 121] on span "Travel Reservations 29" at bounding box center [148, 120] width 63 height 7
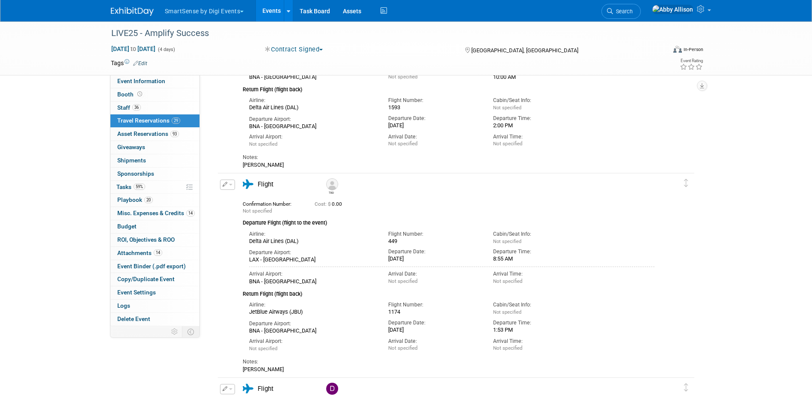
scroll to position [257, 0]
